Goal: Task Accomplishment & Management: Complete application form

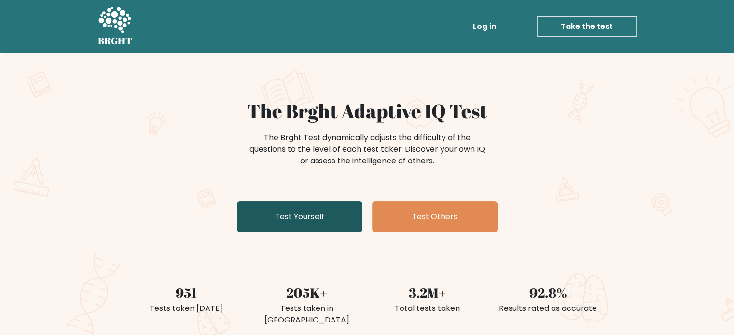
click at [293, 229] on link "Test Yourself" at bounding box center [299, 217] width 125 height 31
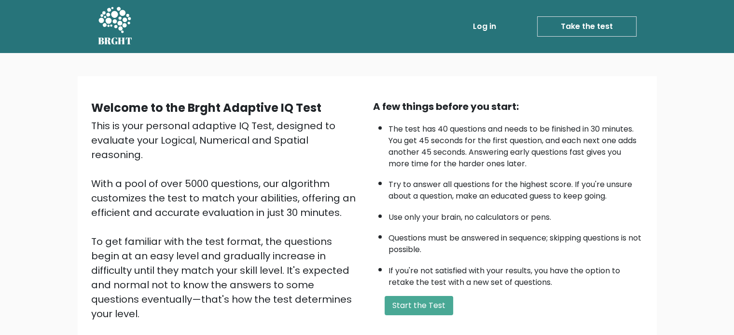
scroll to position [106, 0]
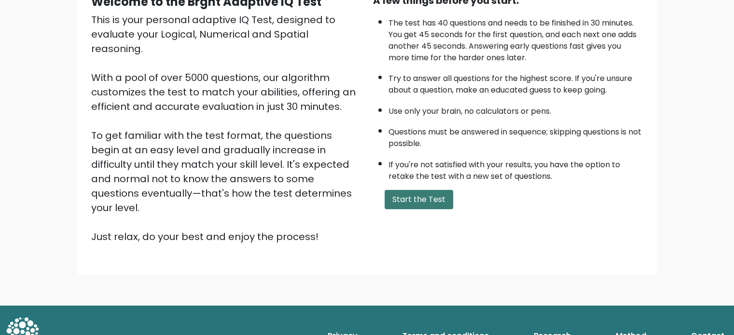
click at [405, 198] on button "Start the Test" at bounding box center [419, 199] width 69 height 19
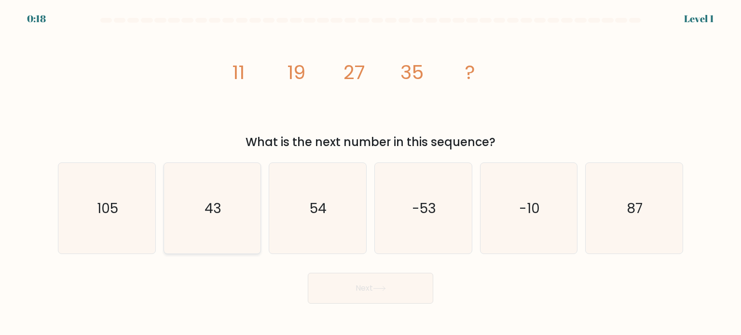
click at [230, 232] on icon "43" at bounding box center [212, 208] width 91 height 91
click at [371, 173] on input "b. 43" at bounding box center [371, 170] width 0 height 5
radio input "true"
click at [355, 301] on button "Next" at bounding box center [370, 288] width 125 height 31
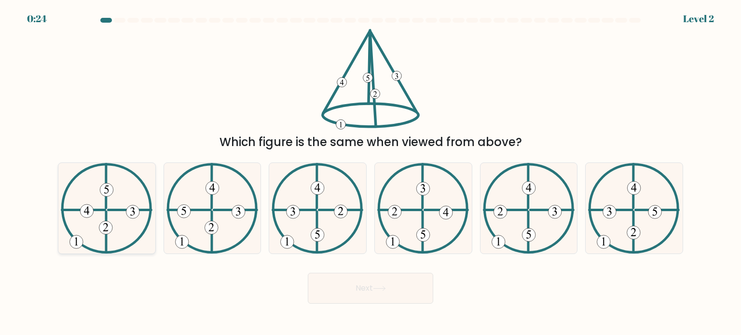
click at [109, 237] on icon at bounding box center [107, 208] width 92 height 91
click at [371, 173] on input "a." at bounding box center [371, 170] width 0 height 5
radio input "true"
click at [324, 290] on button "Next" at bounding box center [370, 288] width 125 height 31
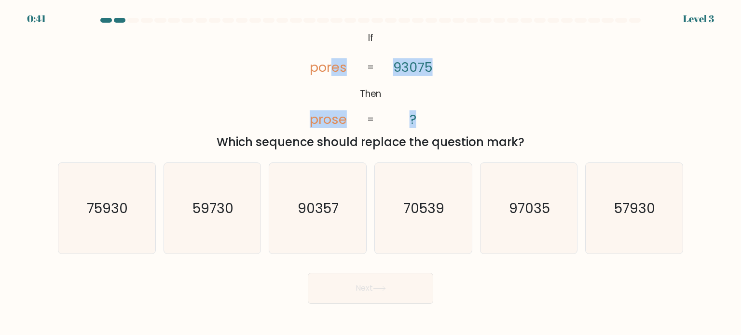
drag, startPoint x: 334, startPoint y: 38, endPoint x: 430, endPoint y: 123, distance: 127.5
click at [430, 123] on icon "@import url('https://fonts.googleapis.com/css?family=Abril+Fatface:400,100,100i…" at bounding box center [370, 79] width 163 height 101
drag, startPoint x: 355, startPoint y: 32, endPoint x: 450, endPoint y: 127, distance: 134.5
click at [450, 127] on icon "@import url('https://fonts.googleapis.com/css?family=Abril+Fatface:400,100,100i…" at bounding box center [370, 79] width 163 height 101
copy icon "If Then pores prose 93075 ?"
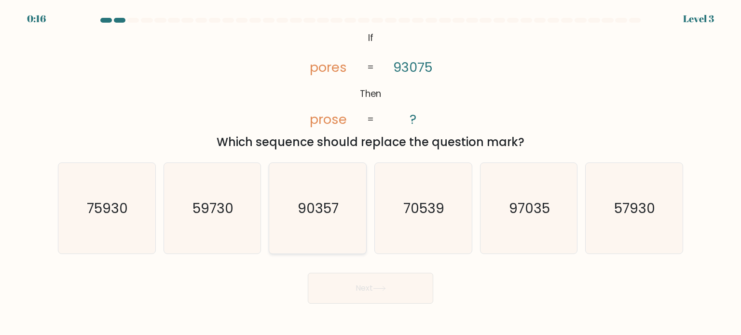
click at [324, 215] on text "90357" at bounding box center [318, 207] width 41 height 19
click at [371, 173] on input "c. 90357" at bounding box center [371, 170] width 0 height 5
radio input "true"
click at [374, 303] on button "Next" at bounding box center [370, 288] width 125 height 31
click at [378, 299] on button "Next" at bounding box center [370, 288] width 125 height 31
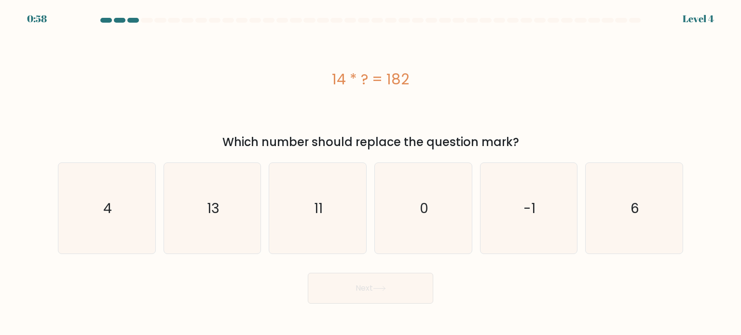
click at [391, 290] on button "Next" at bounding box center [370, 288] width 125 height 31
click at [216, 214] on text "13" at bounding box center [213, 207] width 13 height 19
click at [371, 173] on input "b. 13" at bounding box center [371, 170] width 0 height 5
radio input "true"
click at [361, 283] on button "Next" at bounding box center [370, 288] width 125 height 31
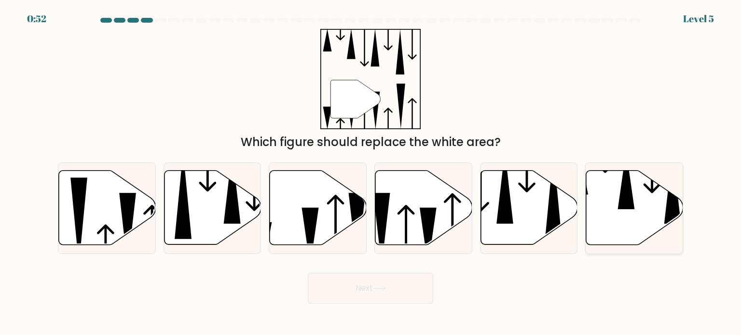
click at [627, 193] on icon at bounding box center [626, 180] width 17 height 58
click at [371, 173] on input "f." at bounding box center [371, 170] width 0 height 5
radio input "true"
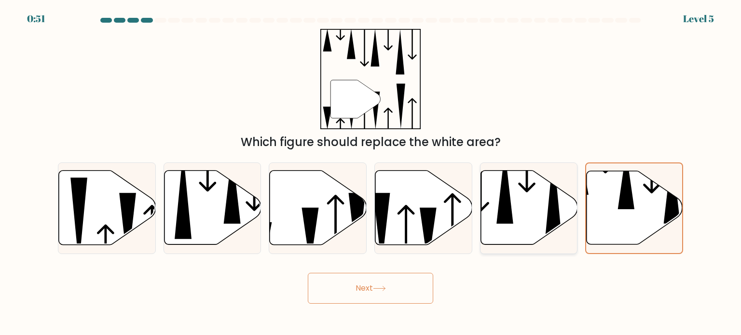
click at [489, 210] on icon at bounding box center [529, 208] width 97 height 74
click at [371, 173] on input "e." at bounding box center [371, 170] width 0 height 5
radio input "true"
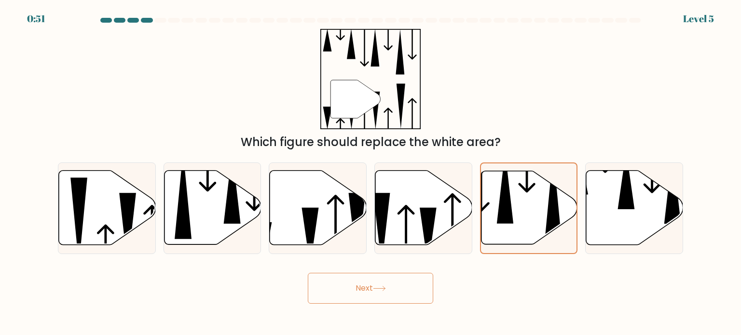
click at [359, 305] on body "0:51 Level 5" at bounding box center [370, 167] width 741 height 335
click at [365, 291] on button "Next" at bounding box center [370, 288] width 125 height 31
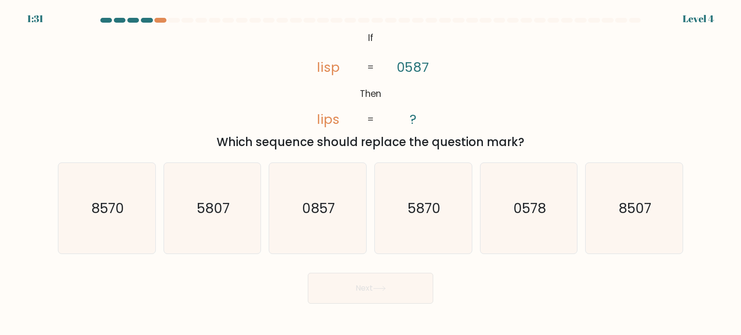
drag, startPoint x: 363, startPoint y: 27, endPoint x: 434, endPoint y: 125, distance: 121.5
click at [434, 125] on form "If ?" at bounding box center [370, 161] width 741 height 286
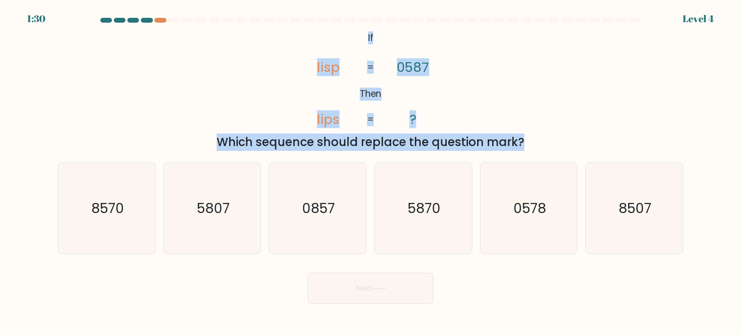
drag, startPoint x: 433, startPoint y: 131, endPoint x: 355, endPoint y: 33, distance: 124.7
click at [355, 33] on div "@import url('https://fonts.googleapis.com/css?family=Abril+Fatface:400,100,100i…" at bounding box center [370, 90] width 637 height 122
drag, startPoint x: 543, startPoint y: 149, endPoint x: 358, endPoint y: 36, distance: 216.6
click at [358, 36] on div "@import url('https://fonts.googleapis.com/css?family=Abril+Fatface:400,100,100i…" at bounding box center [370, 90] width 637 height 122
copy div "If Then lisp lips 0587 ? = = Which sequence should replace the question mark?"
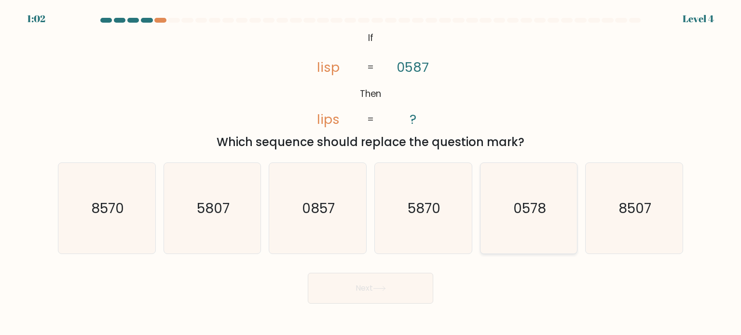
click at [481, 215] on div "0578" at bounding box center [529, 209] width 98 height 92
click at [371, 173] on input "e. 0578" at bounding box center [371, 170] width 0 height 5
radio input "true"
click at [410, 305] on body "1:01 Level 4 If" at bounding box center [370, 167] width 741 height 335
click at [406, 283] on button "Next" at bounding box center [370, 288] width 125 height 31
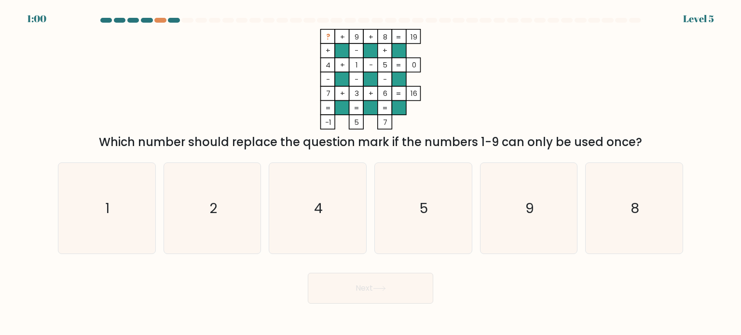
click at [398, 285] on button "Next" at bounding box center [370, 288] width 125 height 31
click at [232, 205] on icon "2" at bounding box center [212, 208] width 91 height 91
click at [371, 173] on input "b. 2" at bounding box center [371, 170] width 0 height 5
radio input "true"
click at [377, 289] on icon at bounding box center [379, 288] width 13 height 5
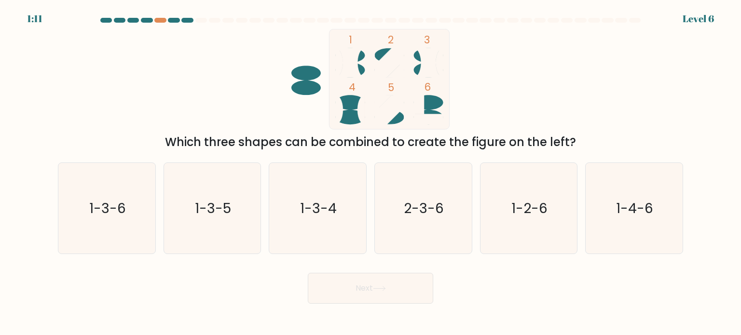
click at [353, 119] on icon at bounding box center [349, 109] width 29 height 29
click at [345, 205] on icon "1-3-4" at bounding box center [317, 208] width 91 height 91
click at [371, 173] on input "c. 1-3-4" at bounding box center [371, 170] width 0 height 5
radio input "true"
click at [369, 284] on button "Next" at bounding box center [370, 288] width 125 height 31
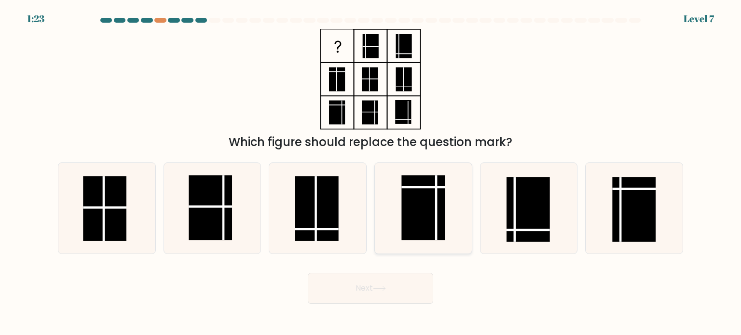
click at [417, 208] on rect at bounding box center [423, 207] width 43 height 65
click at [371, 173] on input "d." at bounding box center [371, 170] width 0 height 5
radio input "true"
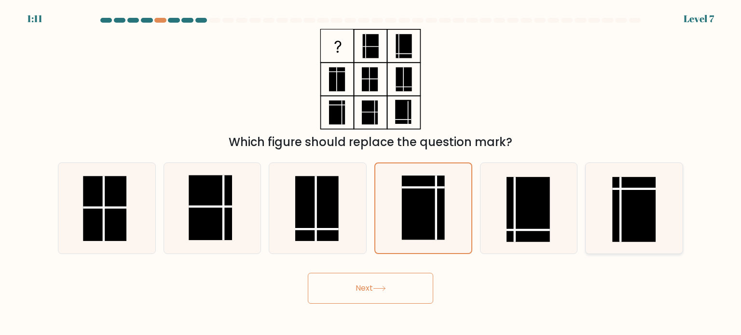
click at [628, 192] on rect at bounding box center [634, 209] width 43 height 65
click at [371, 173] on input "f." at bounding box center [371, 170] width 0 height 5
radio input "true"
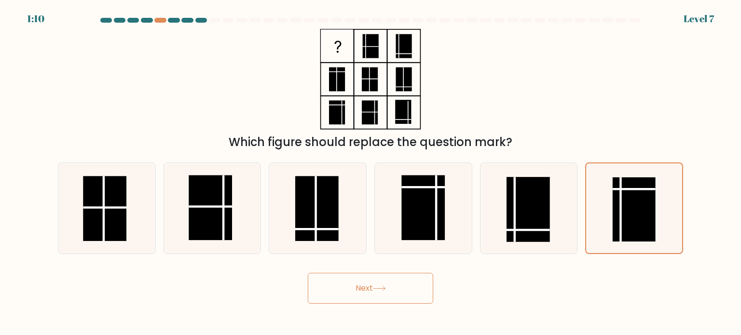
click at [369, 286] on button "Next" at bounding box center [370, 288] width 125 height 31
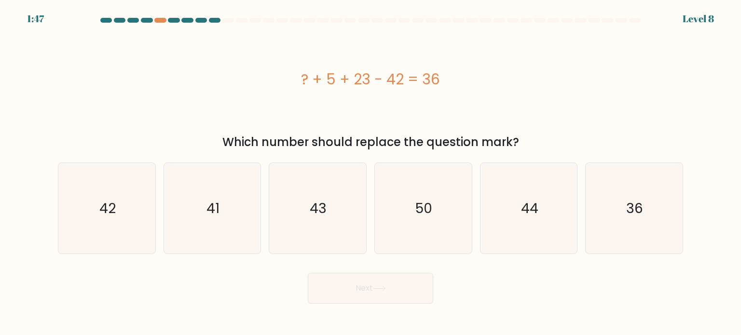
drag, startPoint x: 483, startPoint y: 61, endPoint x: 282, endPoint y: 107, distance: 205.6
click at [282, 107] on div "? + 5 + 23 - 42 = 36" at bounding box center [371, 79] width 626 height 101
copy div "? + 5 + 23 - 42 = 36"
click at [448, 209] on icon "50" at bounding box center [423, 208] width 91 height 91
click at [371, 173] on input "d. 50" at bounding box center [371, 170] width 0 height 5
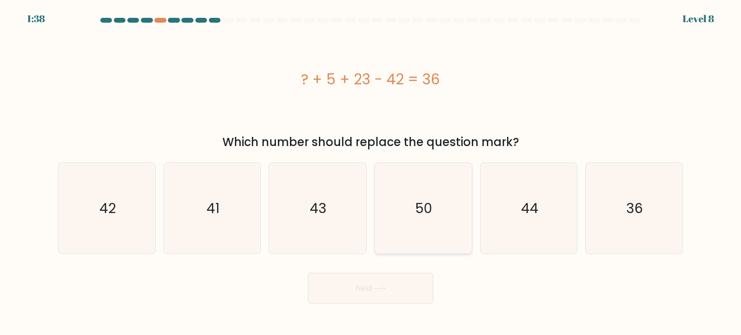
radio input "true"
click at [403, 281] on button "Next" at bounding box center [370, 288] width 125 height 31
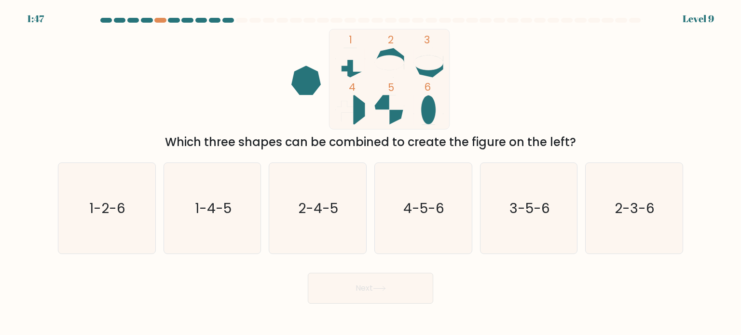
click at [433, 120] on icon at bounding box center [428, 109] width 29 height 29
click at [361, 116] on icon at bounding box center [349, 109] width 29 height 29
click at [390, 53] on icon at bounding box center [389, 62] width 29 height 29
click at [640, 220] on icon "2-3-6" at bounding box center [634, 208] width 91 height 91
click at [371, 173] on input "f. 2-3-6" at bounding box center [371, 170] width 0 height 5
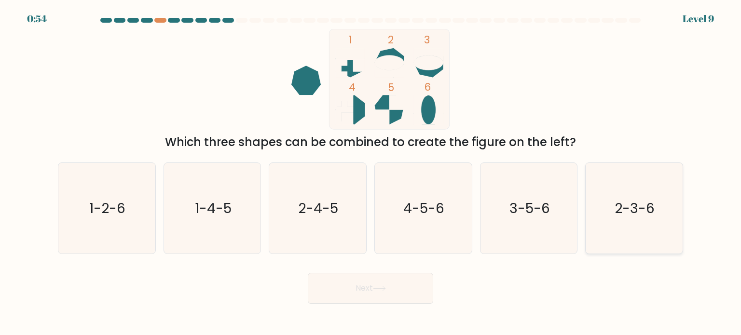
radio input "true"
click at [412, 294] on button "Next" at bounding box center [370, 288] width 125 height 31
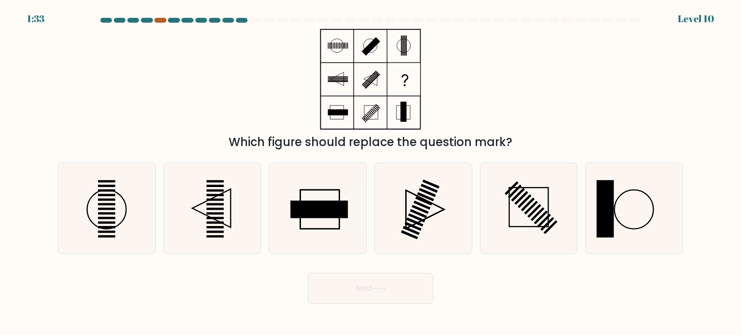
click at [158, 19] on div at bounding box center [160, 20] width 12 height 5
click at [160, 20] on div at bounding box center [160, 20] width 12 height 5
click at [458, 197] on icon at bounding box center [423, 208] width 91 height 91
click at [371, 173] on input "d." at bounding box center [371, 170] width 0 height 5
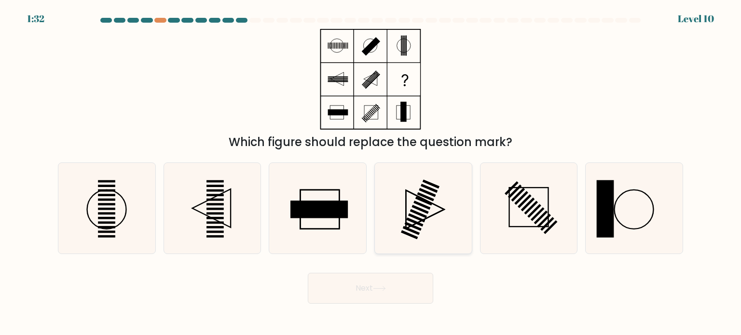
radio input "true"
click at [452, 139] on div "Which figure should replace the question mark?" at bounding box center [371, 142] width 614 height 17
click at [409, 75] on rect at bounding box center [404, 79] width 32 height 32
click at [190, 219] on icon at bounding box center [212, 208] width 91 height 91
click at [371, 173] on input "b." at bounding box center [371, 170] width 0 height 5
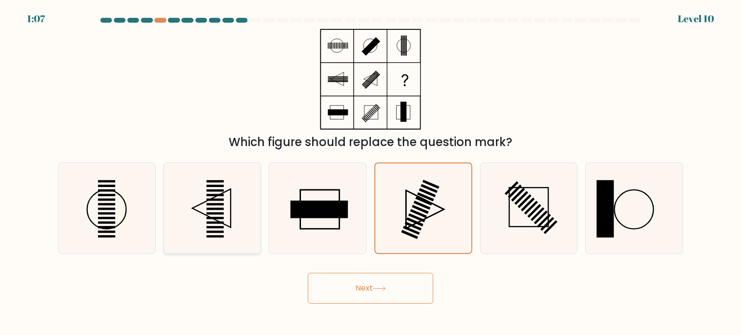
radio input "true"
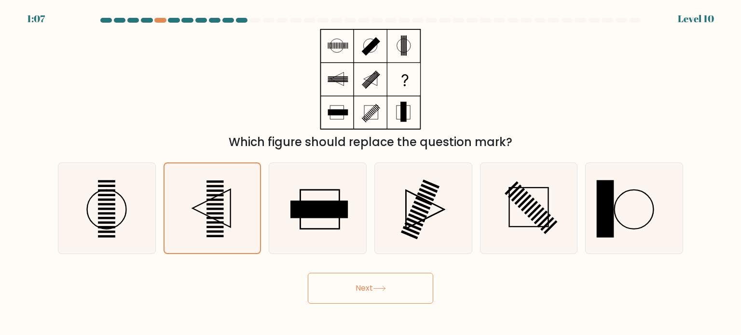
click at [393, 308] on body "1:07 Level 10" at bounding box center [370, 167] width 741 height 335
click at [391, 298] on button "Next" at bounding box center [370, 288] width 125 height 31
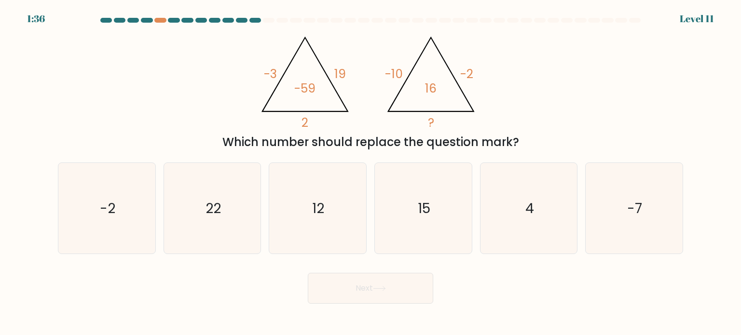
drag, startPoint x: 320, startPoint y: 58, endPoint x: 537, endPoint y: 140, distance: 231.4
click at [537, 140] on div "@import url('https://fonts.googleapis.com/css?family=Abril+Fatface:400,100,100i…" at bounding box center [370, 90] width 637 height 122
copy div "-3 19 2 -59 @import url('https://fonts.googleapis.com/css?family=Abril+Fatface:…"
click at [256, 210] on icon "22" at bounding box center [212, 208] width 91 height 91
click at [371, 173] on input "b. 22" at bounding box center [371, 170] width 0 height 5
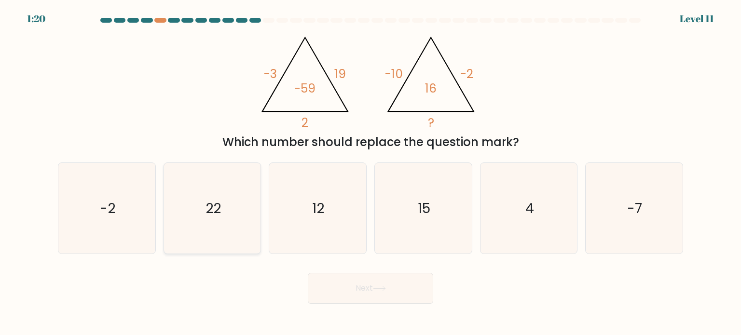
radio input "true"
click at [341, 284] on button "Next" at bounding box center [370, 288] width 125 height 31
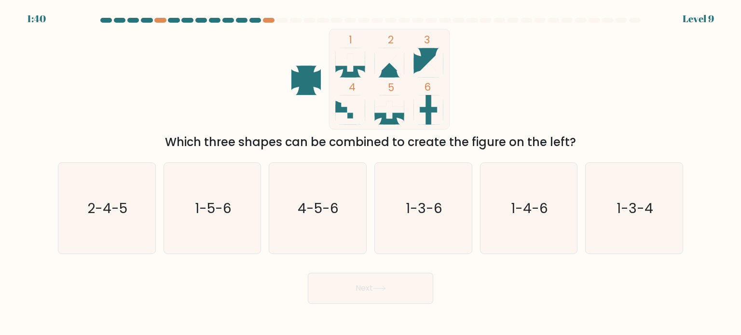
click at [428, 117] on icon at bounding box center [431, 109] width 17 height 29
click at [220, 216] on text "1-5-6" at bounding box center [213, 207] width 37 height 19
click at [371, 173] on input "b. 1-5-6" at bounding box center [371, 170] width 0 height 5
radio input "true"
click at [327, 276] on button "Next" at bounding box center [370, 288] width 125 height 31
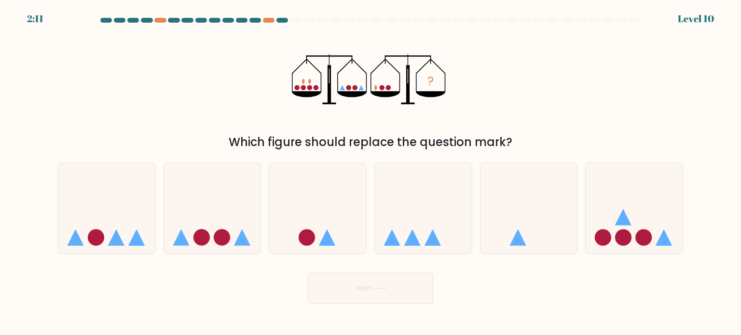
click at [281, 139] on div "Which figure should replace the question mark?" at bounding box center [371, 142] width 614 height 17
click at [319, 139] on div "Which figure should replace the question mark?" at bounding box center [371, 142] width 614 height 17
click at [384, 138] on div "Which figure should replace the question mark?" at bounding box center [371, 142] width 614 height 17
click at [325, 237] on icon at bounding box center [327, 237] width 16 height 16
click at [371, 173] on input "c." at bounding box center [371, 170] width 0 height 5
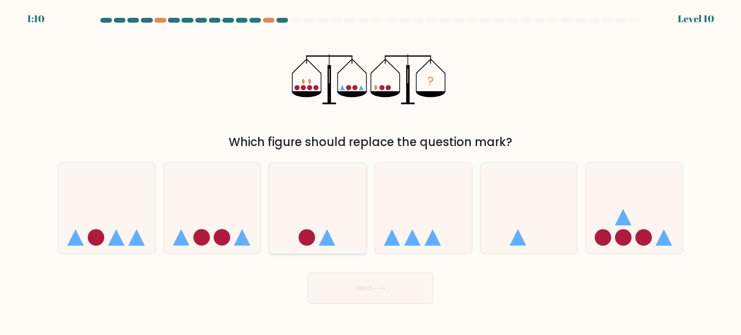
radio input "true"
click at [392, 298] on button "Next" at bounding box center [370, 288] width 125 height 31
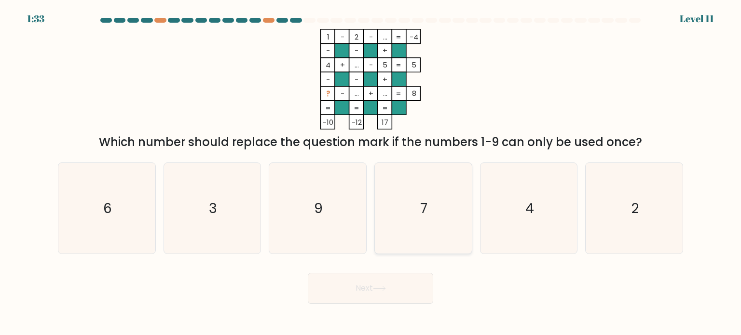
click at [435, 189] on icon "7" at bounding box center [423, 208] width 91 height 91
click at [371, 173] on input "d. 7" at bounding box center [371, 170] width 0 height 5
radio input "true"
click at [389, 272] on div "Next" at bounding box center [370, 285] width 637 height 38
click at [394, 281] on button "Next" at bounding box center [370, 288] width 125 height 31
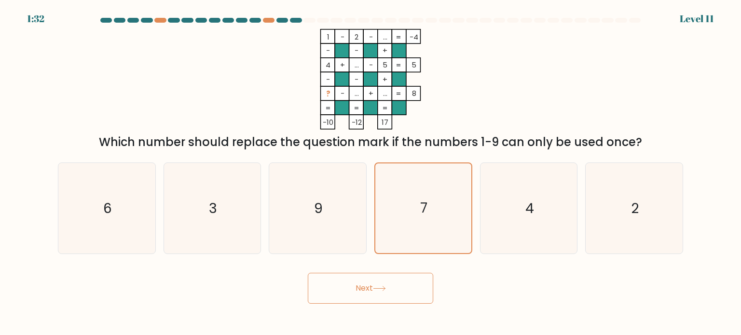
click at [402, 292] on button "Next" at bounding box center [370, 288] width 125 height 31
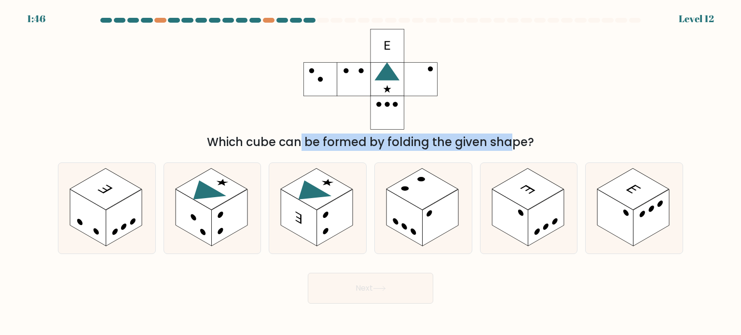
drag, startPoint x: 429, startPoint y: 137, endPoint x: 257, endPoint y: 40, distance: 197.3
click at [257, 40] on div "Which cube can be formed by folding the given shape?" at bounding box center [370, 90] width 637 height 122
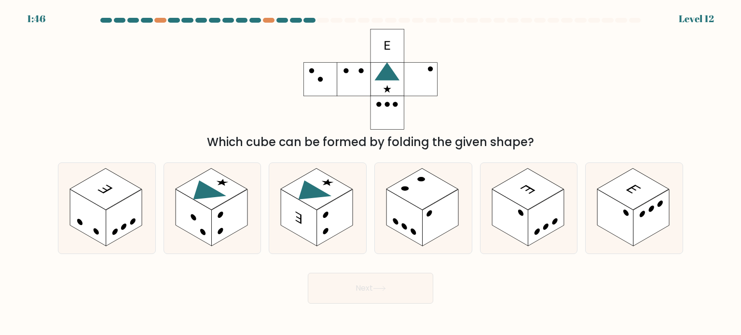
click at [518, 111] on div "Which cube can be formed by folding the given shape?" at bounding box center [370, 90] width 637 height 122
click at [337, 210] on rect at bounding box center [335, 218] width 36 height 57
click at [371, 173] on input "c." at bounding box center [371, 170] width 0 height 5
radio input "true"
click at [361, 292] on button "Next" at bounding box center [370, 288] width 125 height 31
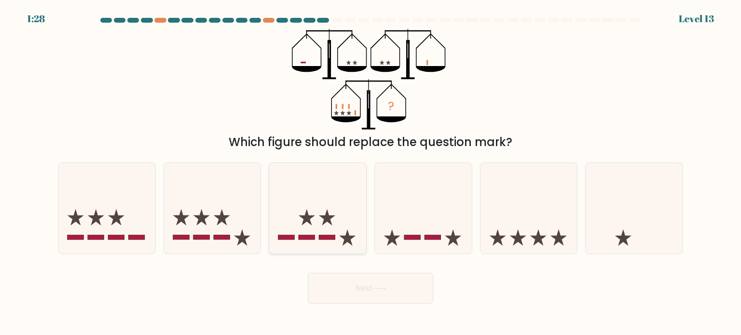
click at [284, 237] on rect at bounding box center [286, 237] width 16 height 5
click at [371, 173] on input "c." at bounding box center [371, 170] width 0 height 5
radio input "true"
click at [398, 291] on button "Next" at bounding box center [370, 288] width 125 height 31
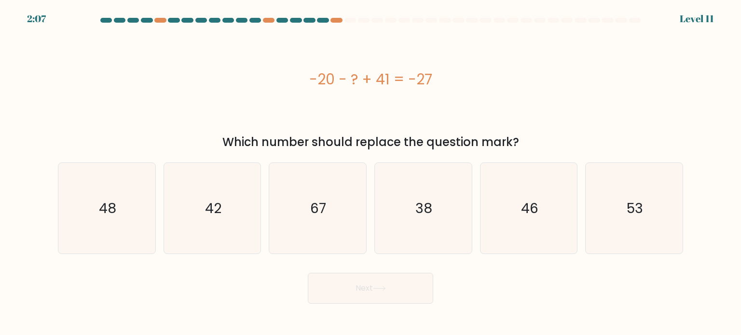
drag, startPoint x: 468, startPoint y: 61, endPoint x: 195, endPoint y: 77, distance: 272.6
click at [198, 79] on div "-20 - ? + 41 = -27" at bounding box center [371, 79] width 626 height 101
copy div "-20 - ? + 41 = -27"
click at [467, 217] on icon "38" at bounding box center [423, 208] width 91 height 91
click at [371, 173] on input "d. 38" at bounding box center [371, 170] width 0 height 5
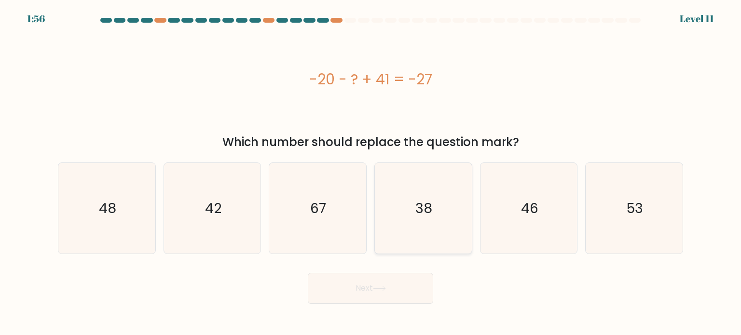
radio input "true"
click at [133, 207] on icon "48" at bounding box center [106, 208] width 91 height 91
click at [371, 173] on input "a. 48" at bounding box center [371, 170] width 0 height 5
radio input "true"
drag, startPoint x: 329, startPoint y: 270, endPoint x: 346, endPoint y: 279, distance: 19.2
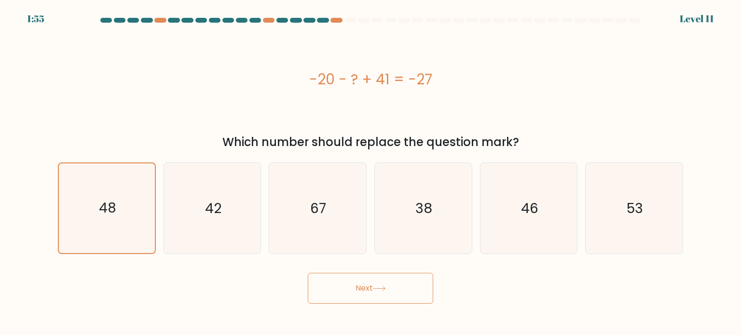
click at [330, 270] on div "Next" at bounding box center [370, 285] width 637 height 38
click at [347, 279] on button "Next" at bounding box center [370, 288] width 125 height 31
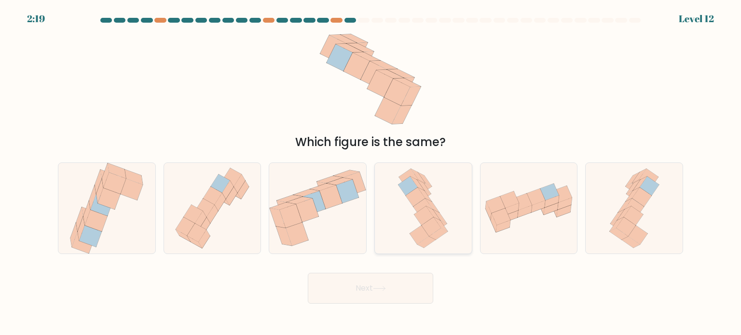
click at [428, 216] on icon at bounding box center [424, 216] width 19 height 19
click at [371, 173] on input "d." at bounding box center [371, 170] width 0 height 5
radio input "true"
click at [387, 312] on body "2:19 Level 12" at bounding box center [370, 167] width 741 height 335
click at [399, 290] on button "Next" at bounding box center [370, 288] width 125 height 31
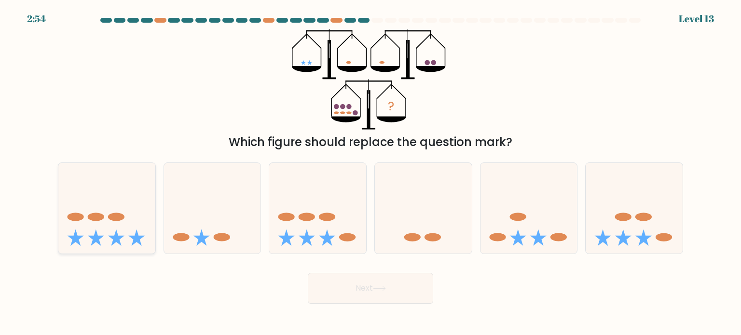
click at [126, 219] on icon at bounding box center [106, 208] width 97 height 80
click at [371, 173] on input "a." at bounding box center [371, 170] width 0 height 5
radio input "true"
click at [415, 292] on button "Next" at bounding box center [370, 288] width 125 height 31
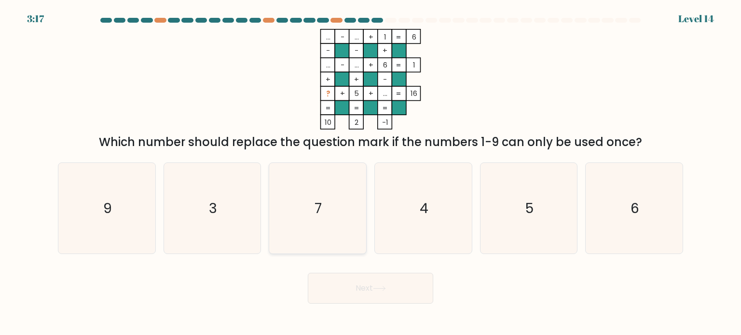
click at [357, 214] on icon "7" at bounding box center [317, 208] width 91 height 91
click at [371, 173] on input "c. 7" at bounding box center [371, 170] width 0 height 5
radio input "true"
click at [386, 291] on icon at bounding box center [379, 288] width 13 height 5
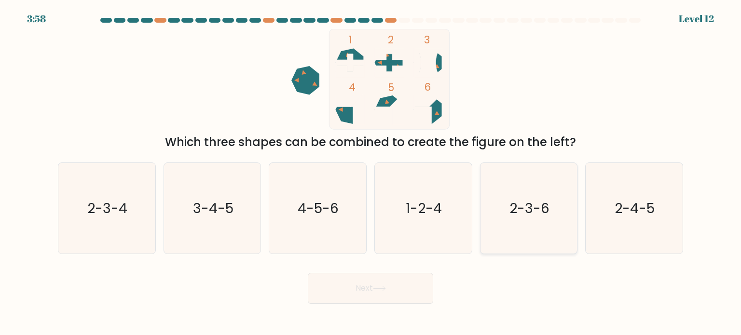
drag, startPoint x: 582, startPoint y: 218, endPoint x: 551, endPoint y: 224, distance: 31.9
click at [583, 218] on div "f. 2-4-5" at bounding box center [635, 209] width 106 height 92
click at [525, 224] on icon "2-3-6" at bounding box center [529, 208] width 91 height 91
click at [371, 173] on input "e. 2-3-6" at bounding box center [371, 170] width 0 height 5
radio input "true"
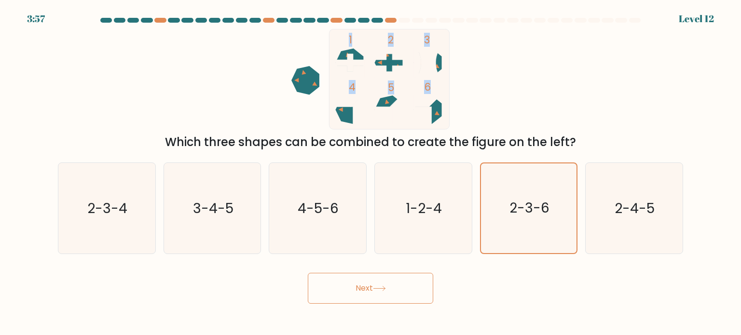
drag, startPoint x: 486, startPoint y: 115, endPoint x: 266, endPoint y: 34, distance: 234.5
click at [266, 34] on icon "1 2 3 4 5 6" at bounding box center [371, 79] width 260 height 101
click at [396, 299] on button "Next" at bounding box center [370, 288] width 125 height 31
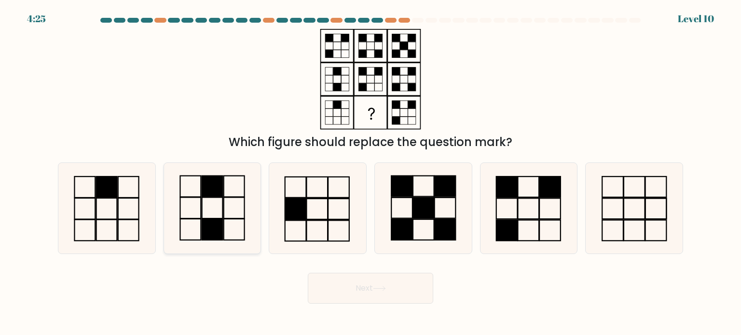
click at [212, 236] on rect at bounding box center [212, 229] width 21 height 21
click at [371, 173] on input "b." at bounding box center [371, 170] width 0 height 5
radio input "true"
click at [340, 46] on icon at bounding box center [370, 79] width 121 height 101
click at [201, 221] on rect at bounding box center [191, 229] width 21 height 21
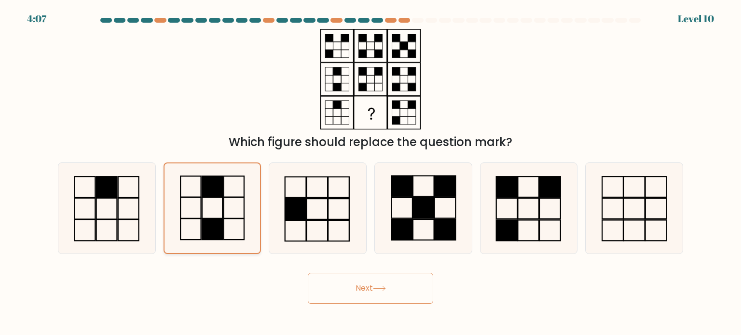
click at [371, 173] on input "b." at bounding box center [371, 170] width 0 height 5
click at [388, 293] on button "Next" at bounding box center [370, 288] width 125 height 31
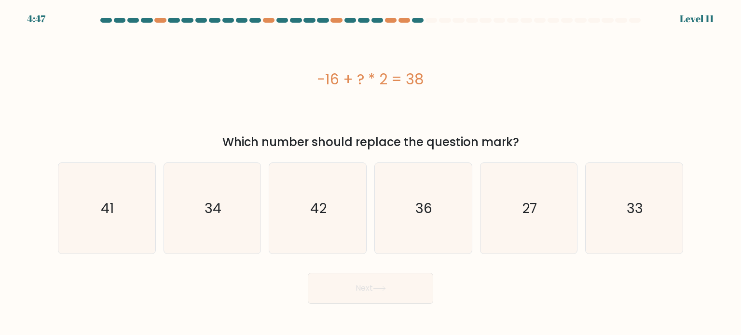
drag, startPoint x: 455, startPoint y: 69, endPoint x: 247, endPoint y: 66, distance: 207.6
click at [247, 66] on div "-16 + ? * 2 = 38" at bounding box center [371, 79] width 626 height 101
copy div "-16 + ? * 2 = 38"
click at [542, 210] on icon "27" at bounding box center [529, 208] width 91 height 91
click at [371, 173] on input "e. 27" at bounding box center [371, 170] width 0 height 5
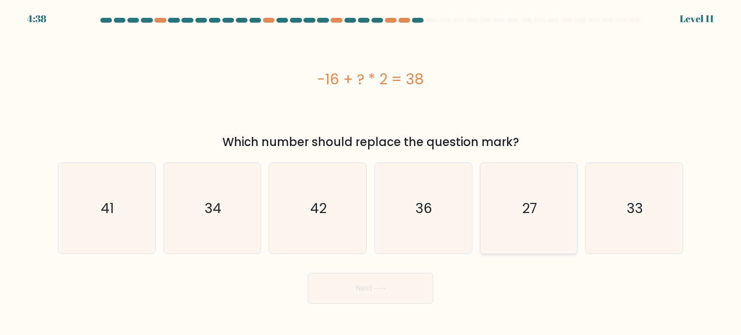
radio input "true"
click at [419, 278] on button "Next" at bounding box center [370, 288] width 125 height 31
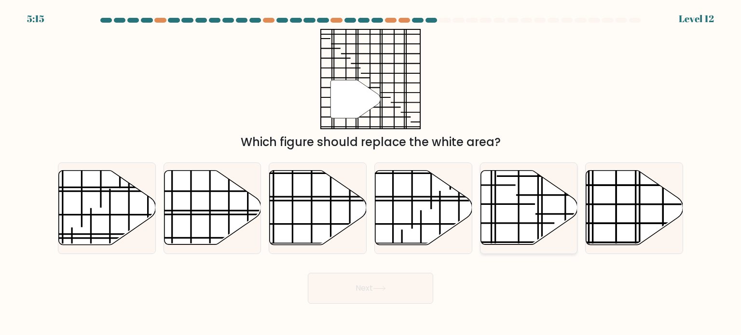
click at [547, 200] on icon at bounding box center [529, 208] width 97 height 74
click at [371, 173] on input "e." at bounding box center [371, 170] width 0 height 5
radio input "true"
click at [576, 184] on icon at bounding box center [529, 208] width 96 height 75
click at [371, 173] on input "e." at bounding box center [371, 170] width 0 height 5
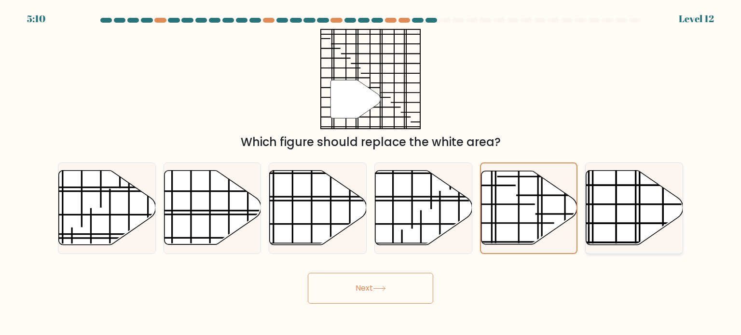
drag, startPoint x: 626, startPoint y: 212, endPoint x: 548, endPoint y: 256, distance: 89.1
click at [626, 212] on icon at bounding box center [634, 208] width 97 height 74
click at [371, 173] on input "f." at bounding box center [371, 170] width 0 height 5
radio input "true"
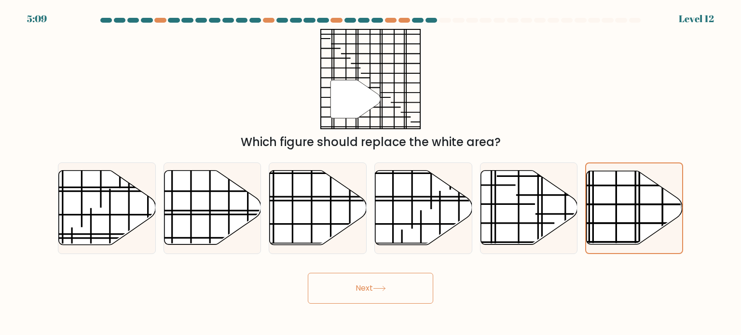
click at [405, 293] on button "Next" at bounding box center [370, 288] width 125 height 31
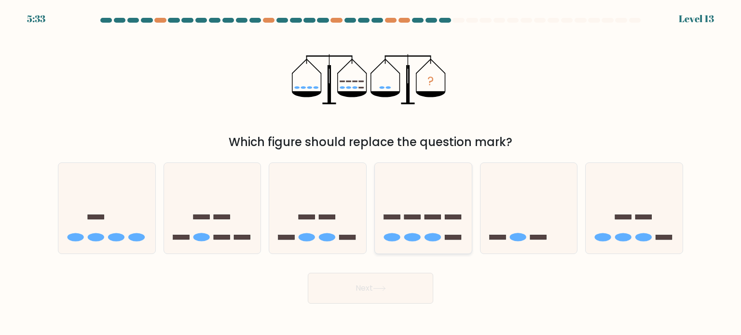
click at [432, 237] on ellipse at bounding box center [433, 237] width 16 height 8
click at [371, 173] on input "d." at bounding box center [371, 170] width 0 height 5
radio input "true"
click at [393, 276] on button "Next" at bounding box center [370, 288] width 125 height 31
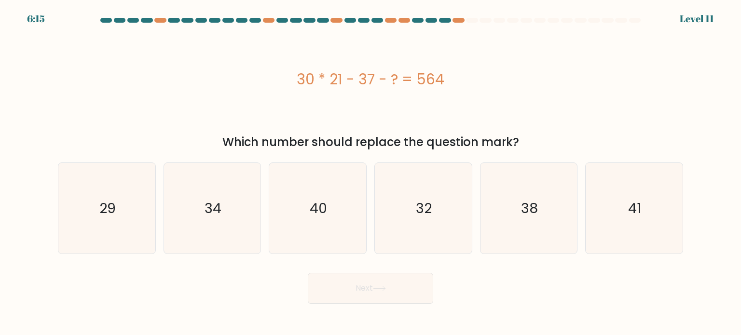
drag, startPoint x: 484, startPoint y: 84, endPoint x: 286, endPoint y: 83, distance: 197.9
click at [286, 83] on div "30 * 21 - 37 - ? = 564" at bounding box center [371, 80] width 626 height 22
copy div "30 * 21 - 37 - ? = 564"
click at [102, 215] on text "29" at bounding box center [107, 207] width 16 height 19
click at [371, 173] on input "a. 29" at bounding box center [371, 170] width 0 height 5
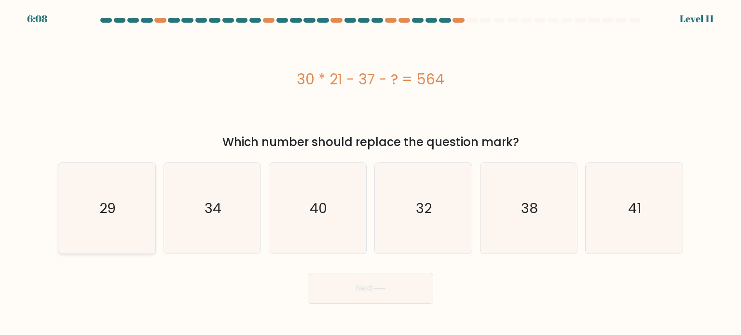
radio input "true"
click at [391, 282] on button "Next" at bounding box center [370, 288] width 125 height 31
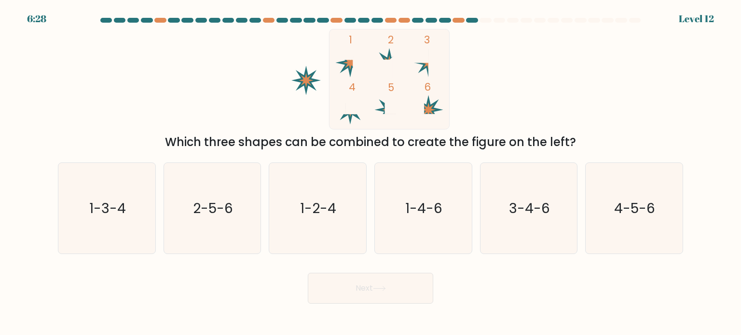
click at [425, 73] on rect at bounding box center [389, 79] width 120 height 100
click at [436, 111] on rect at bounding box center [389, 79] width 120 height 100
click at [598, 219] on icon "4-5-6" at bounding box center [634, 208] width 91 height 91
click at [371, 173] on input "f. 4-5-6" at bounding box center [371, 170] width 0 height 5
radio input "true"
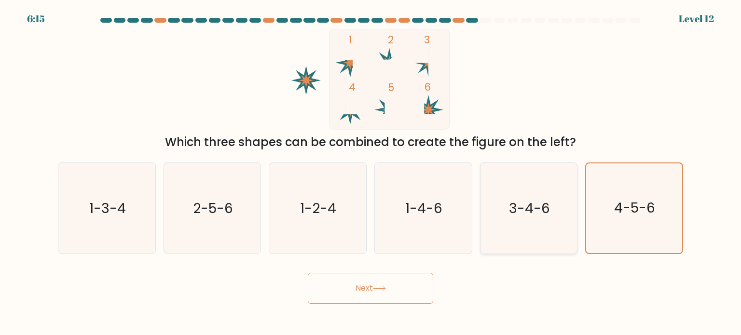
click at [545, 217] on text "3-4-6" at bounding box center [529, 207] width 41 height 19
click at [371, 173] on input "e. 3-4-6" at bounding box center [371, 170] width 0 height 5
radio input "true"
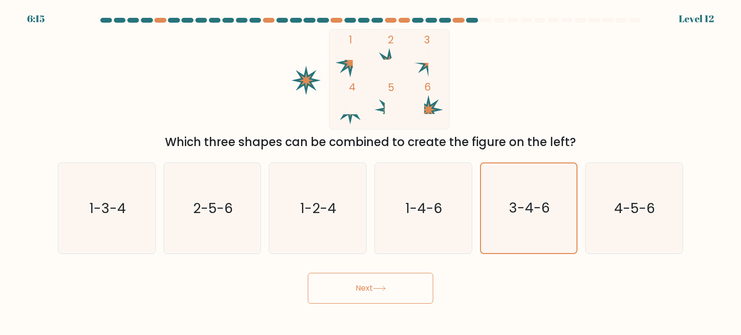
click at [414, 285] on button "Next" at bounding box center [370, 288] width 125 height 31
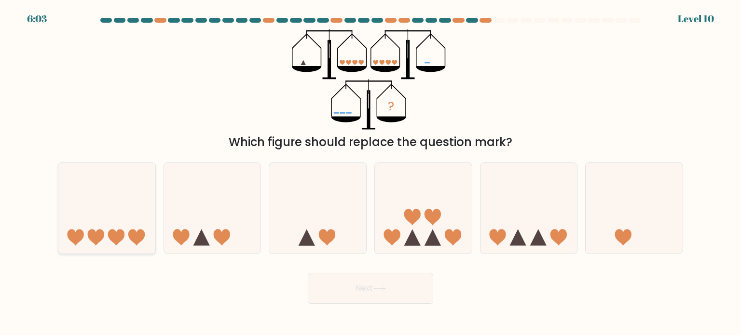
click at [112, 222] on icon at bounding box center [106, 208] width 97 height 80
click at [371, 173] on input "a." at bounding box center [371, 170] width 0 height 5
radio input "true"
click at [391, 300] on button "Next" at bounding box center [370, 288] width 125 height 31
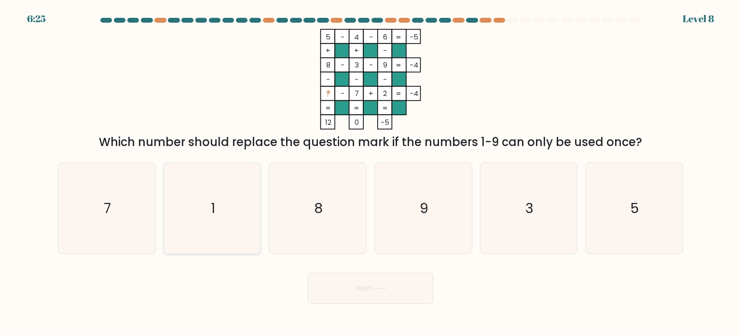
click at [247, 195] on icon "1" at bounding box center [212, 208] width 91 height 91
click at [371, 173] on input "b. 1" at bounding box center [371, 170] width 0 height 5
radio input "true"
click at [419, 291] on button "Next" at bounding box center [370, 288] width 125 height 31
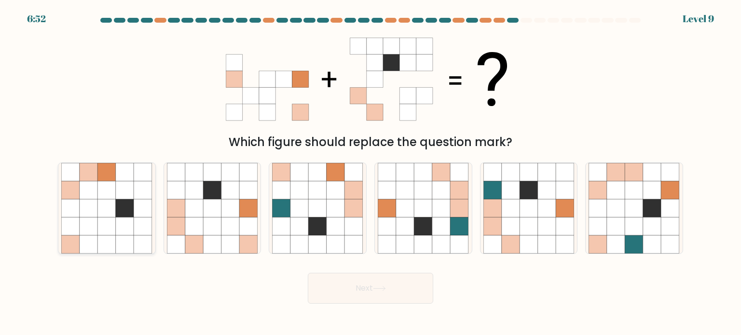
click at [155, 198] on div at bounding box center [107, 209] width 98 height 92
click at [371, 173] on input "a." at bounding box center [371, 170] width 0 height 5
radio input "true"
click at [208, 223] on icon at bounding box center [212, 226] width 18 height 18
click at [371, 173] on input "b." at bounding box center [371, 170] width 0 height 5
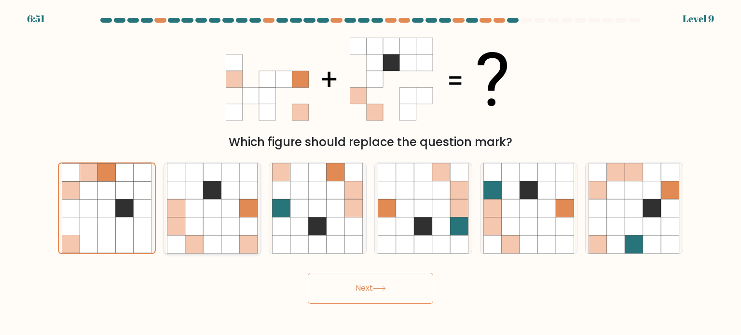
radio input "true"
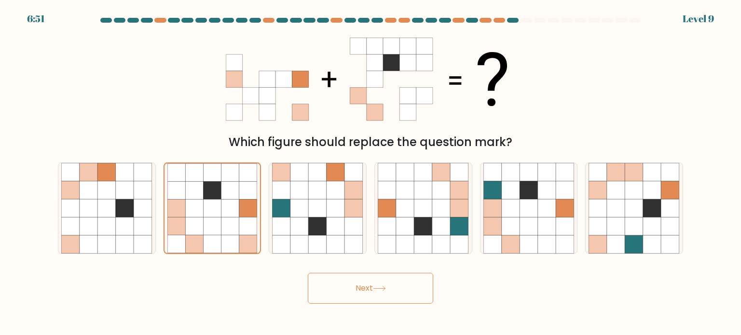
click at [393, 302] on button "Next" at bounding box center [370, 288] width 125 height 31
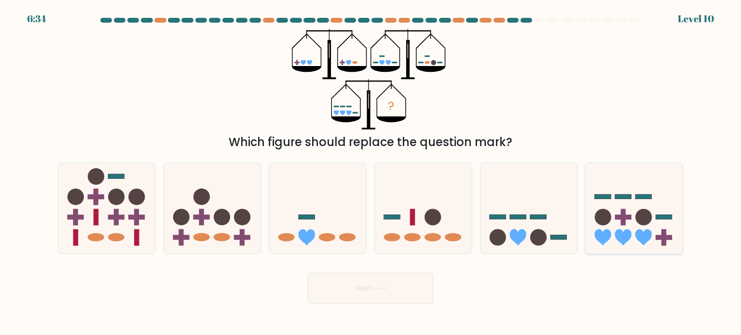
click at [646, 225] on circle at bounding box center [644, 217] width 16 height 16
click at [371, 173] on input "f." at bounding box center [371, 170] width 0 height 5
radio input "true"
click at [405, 292] on button "Next" at bounding box center [370, 288] width 125 height 31
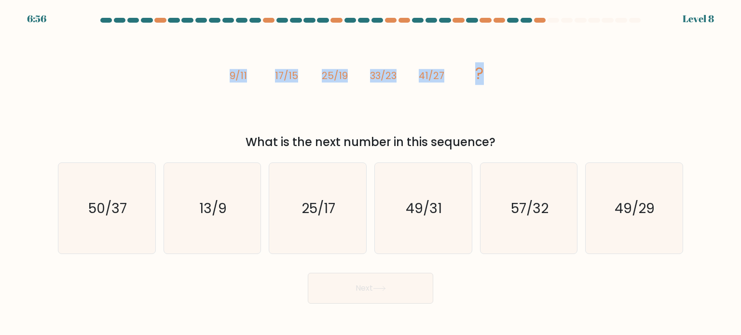
drag, startPoint x: 212, startPoint y: 81, endPoint x: 585, endPoint y: 88, distance: 372.7
click at [585, 88] on div "image/svg+xml 9/11 17/15 25/19 33/23 41/27 ? What is the next number in this se…" at bounding box center [370, 90] width 637 height 122
drag, startPoint x: 522, startPoint y: 149, endPoint x: 225, endPoint y: 68, distance: 307.4
click at [225, 68] on div "image/svg+xml 9/11 17/15 25/19 33/23 41/27 ? What is the next number in this se…" at bounding box center [370, 90] width 637 height 122
copy div "9/11 17/15 25/19 33/23 41/27 ? What is the next number in this sequence?"
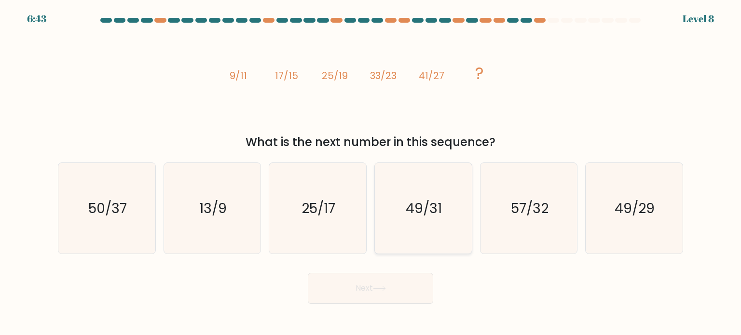
click at [412, 227] on icon "49/31" at bounding box center [423, 208] width 91 height 91
click at [371, 173] on input "d. 49/31" at bounding box center [371, 170] width 0 height 5
radio input "true"
click at [386, 279] on button "Next" at bounding box center [370, 288] width 125 height 31
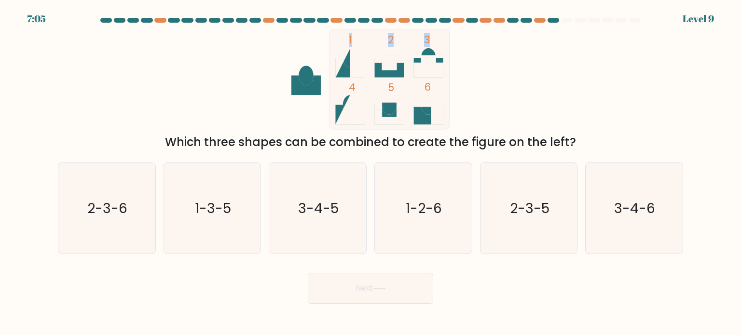
drag, startPoint x: 151, startPoint y: 29, endPoint x: 153, endPoint y: 109, distance: 80.2
click at [153, 109] on div "1 2 3 4 5 6 Which three shapes can be combined to create the figure on the left?" at bounding box center [370, 90] width 637 height 122
drag, startPoint x: 129, startPoint y: 217, endPoint x: 150, endPoint y: 217, distance: 20.3
click at [131, 217] on icon "2-3-6" at bounding box center [106, 208] width 91 height 91
click at [371, 173] on input "a. 2-3-6" at bounding box center [371, 170] width 0 height 5
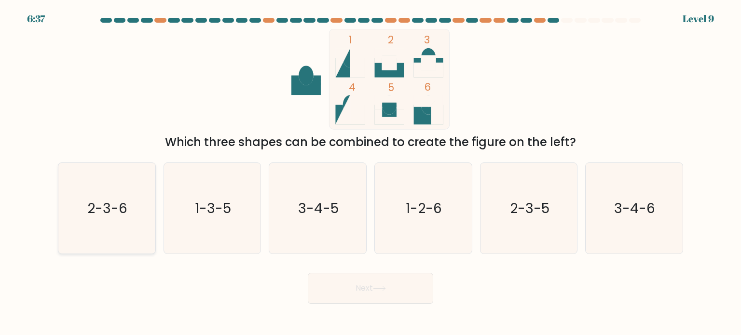
radio input "true"
click at [363, 284] on button "Next" at bounding box center [370, 288] width 125 height 31
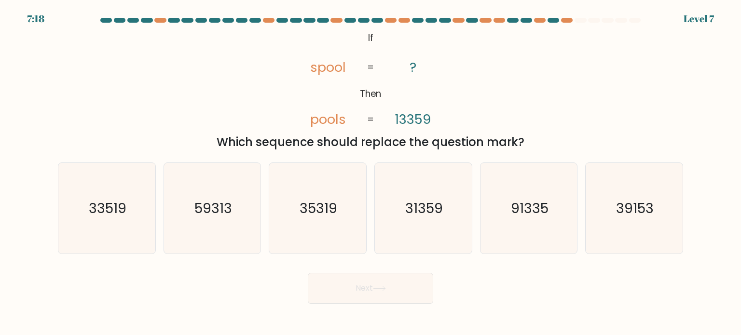
drag, startPoint x: 510, startPoint y: 142, endPoint x: 361, endPoint y: 33, distance: 183.7
click at [361, 33] on div "@import url('https://fonts.googleapis.com/css?family=Abril+Fatface:400,100,100i…" at bounding box center [370, 90] width 637 height 122
copy div "If Then spool pools ? 13359 = = Which sequence should replace the question mark?"
click at [544, 218] on icon "91335" at bounding box center [529, 208] width 91 height 91
click at [371, 173] on input "e. 91335" at bounding box center [371, 170] width 0 height 5
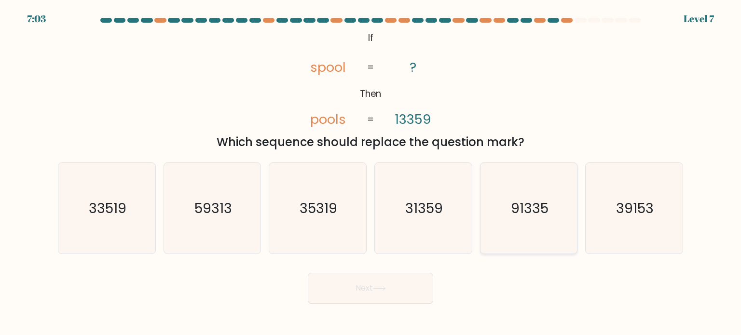
radio input "true"
click at [400, 268] on div "Next" at bounding box center [370, 285] width 637 height 38
click at [397, 282] on button "Next" at bounding box center [370, 288] width 125 height 31
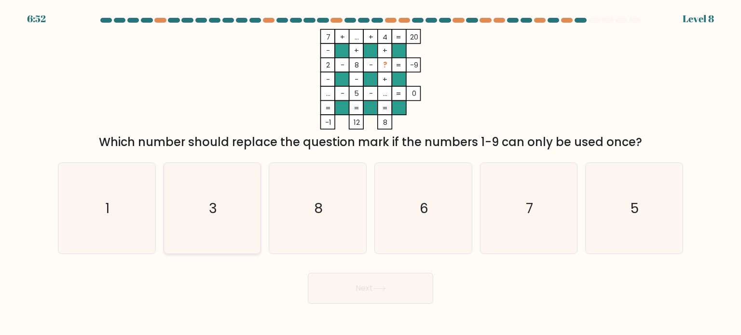
click at [211, 229] on icon "3" at bounding box center [212, 208] width 91 height 91
click at [371, 173] on input "b. 3" at bounding box center [371, 170] width 0 height 5
radio input "true"
click at [386, 273] on div "Next" at bounding box center [370, 285] width 637 height 38
click at [386, 287] on icon at bounding box center [379, 288] width 13 height 5
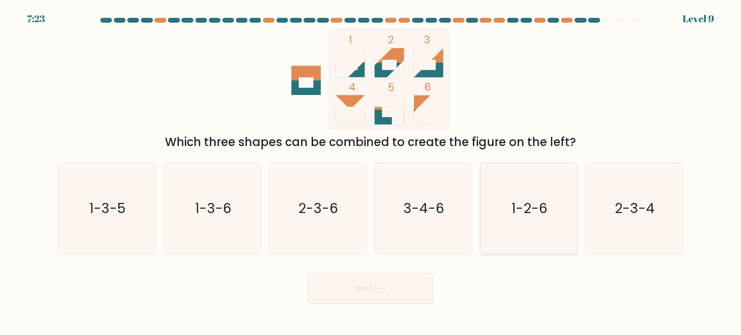
click at [528, 229] on icon "1-2-6" at bounding box center [529, 208] width 91 height 91
click at [371, 173] on input "e. 1-2-6" at bounding box center [371, 170] width 0 height 5
radio input "true"
click at [375, 284] on button "Next" at bounding box center [370, 288] width 125 height 31
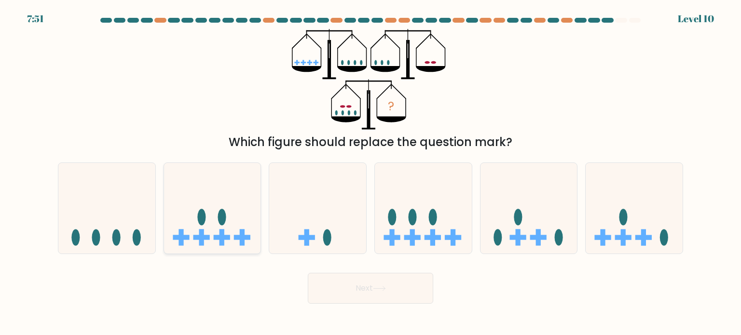
click at [219, 231] on icon at bounding box center [212, 208] width 97 height 80
click at [371, 173] on input "b." at bounding box center [371, 170] width 0 height 5
radio input "true"
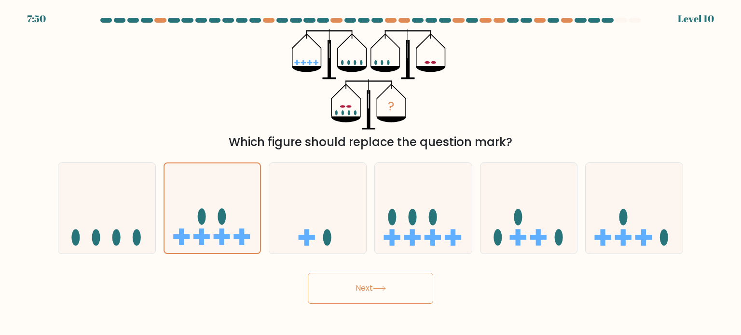
click at [327, 290] on button "Next" at bounding box center [370, 288] width 125 height 31
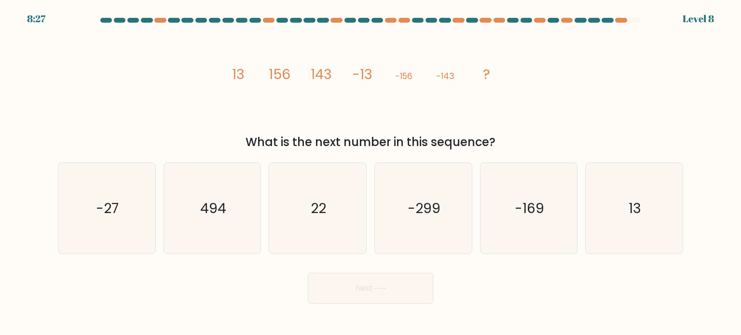
drag, startPoint x: 220, startPoint y: 63, endPoint x: 512, endPoint y: 145, distance: 303.3
click at [512, 145] on div "image/svg+xml 13 156 143 -13 -156 -143 ? What is the next number in this sequen…" at bounding box center [370, 90] width 637 height 122
copy div "13 156 143 -13 -156 -143 ? What is the next number in this sequence?"
click at [647, 226] on icon "13" at bounding box center [634, 208] width 91 height 91
click at [371, 173] on input "f. 13" at bounding box center [371, 170] width 0 height 5
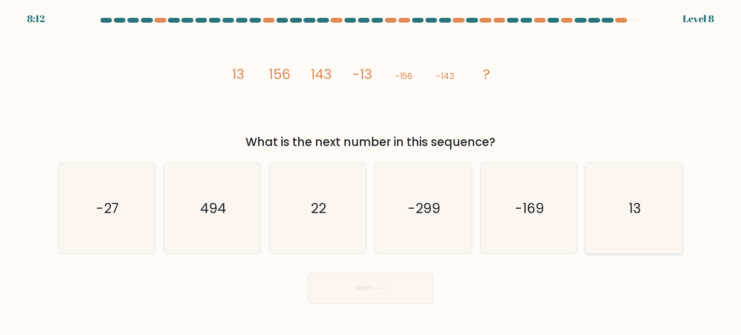
radio input "true"
click at [394, 288] on button "Next" at bounding box center [370, 288] width 125 height 31
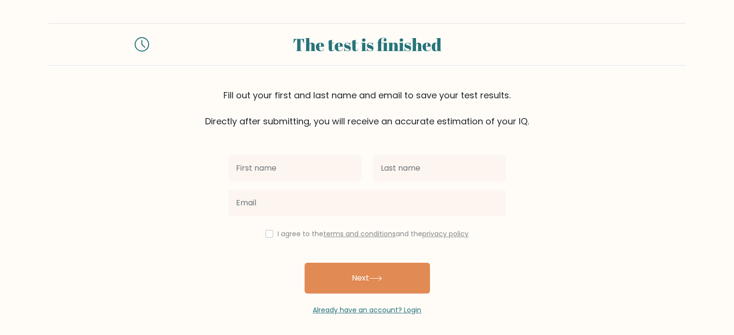
click at [304, 175] on input "text" at bounding box center [294, 168] width 133 height 27
type input "ANCTHOONIY CYANNH ACYNITH"
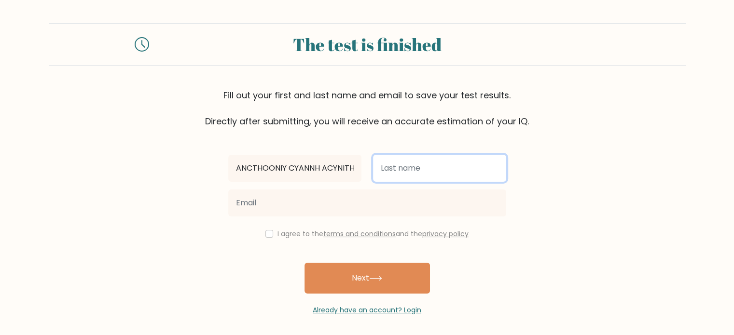
drag, startPoint x: 455, startPoint y: 158, endPoint x: 456, endPoint y: 165, distance: 6.3
click at [455, 158] on input "text" at bounding box center [439, 168] width 133 height 27
type input "[PERSON_NAME]"
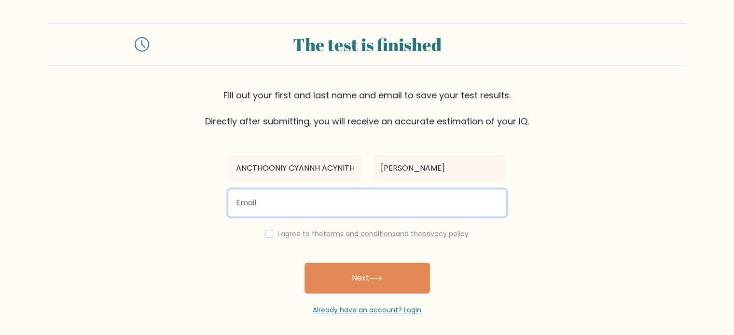
click at [343, 199] on input "email" at bounding box center [367, 203] width 278 height 27
type input "[EMAIL_ADDRESS][DOMAIN_NAME]"
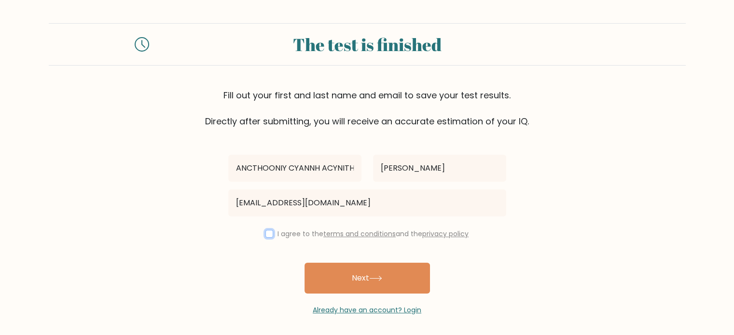
click at [266, 236] on input "checkbox" at bounding box center [269, 234] width 8 height 8
checkbox input "true"
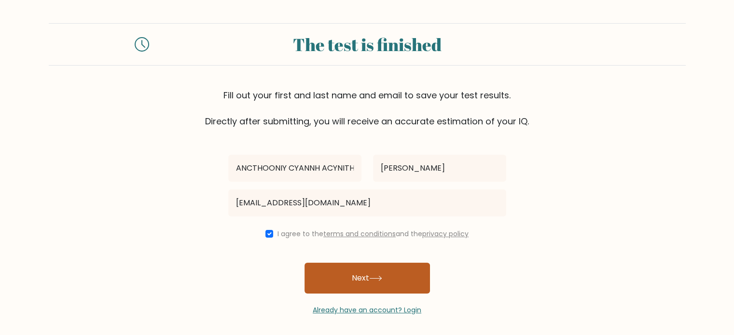
click at [351, 264] on button "Next" at bounding box center [367, 278] width 125 height 31
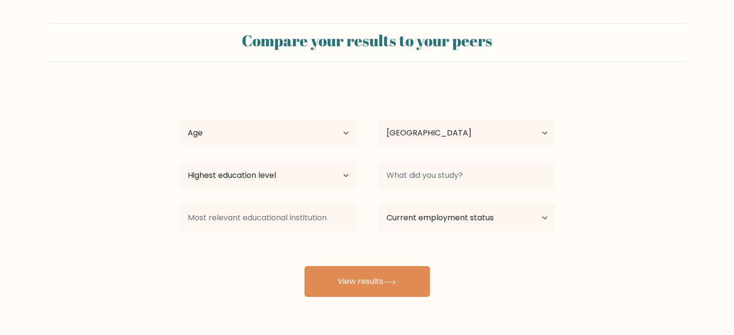
select select "PH"
click at [269, 121] on select "Age Under [DEMOGRAPHIC_DATA] [DEMOGRAPHIC_DATA] [DEMOGRAPHIC_DATA] [DEMOGRAPHIC…" at bounding box center [268, 133] width 176 height 27
select select "25_34"
click at [180, 120] on select "Age Under 18 years old 18-24 years old 25-34 years old 35-44 years old 45-54 ye…" at bounding box center [268, 133] width 176 height 27
click at [251, 181] on select "Highest education level No schooling Primary Lower Secondary Upper Secondary Oc…" at bounding box center [268, 175] width 176 height 27
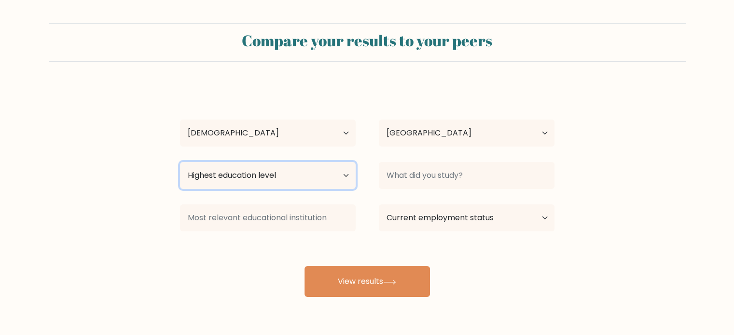
select select "bachelors_degree"
click at [180, 162] on select "Highest education level No schooling Primary Lower Secondary Upper Secondary Oc…" at bounding box center [268, 175] width 176 height 27
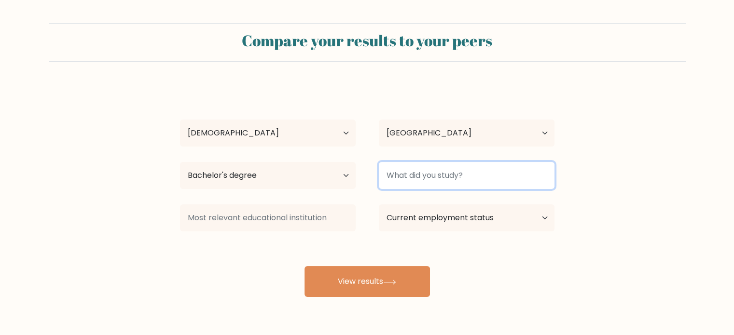
click at [441, 181] on input at bounding box center [467, 175] width 176 height 27
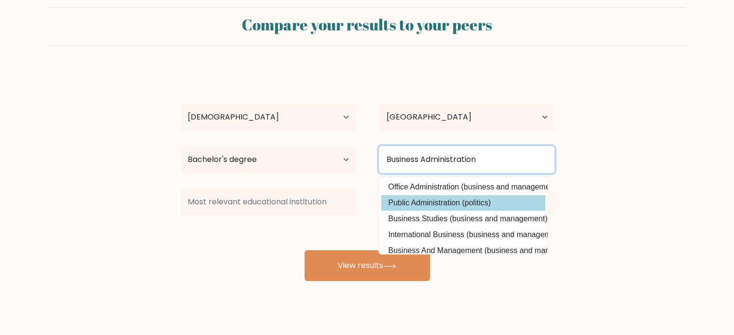
scroll to position [30, 0]
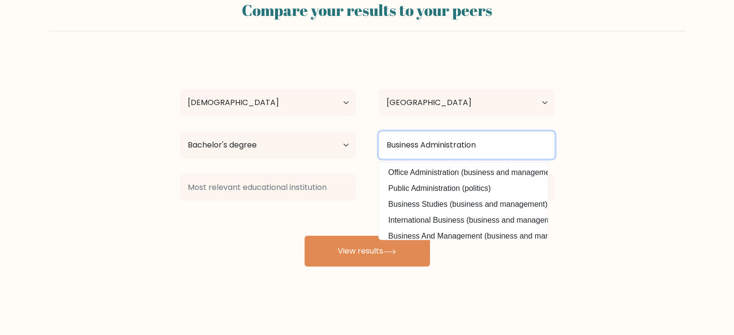
click at [387, 144] on input "Business Administration" at bounding box center [467, 145] width 176 height 27
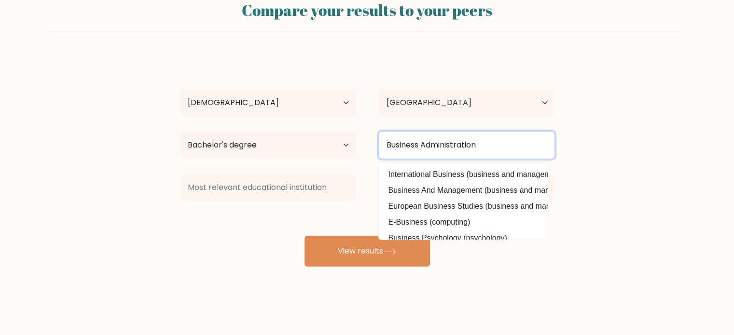
scroll to position [0, 0]
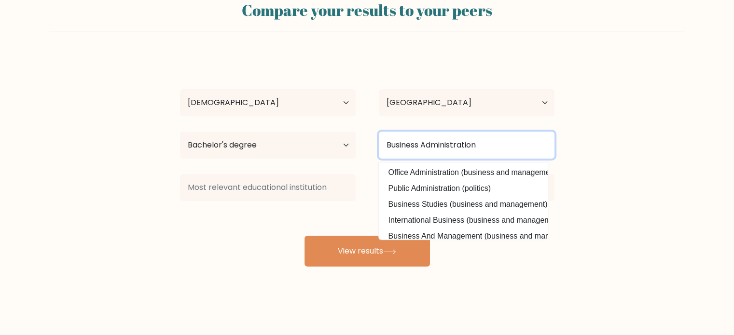
click at [534, 143] on input "Business Administration" at bounding box center [467, 145] width 176 height 27
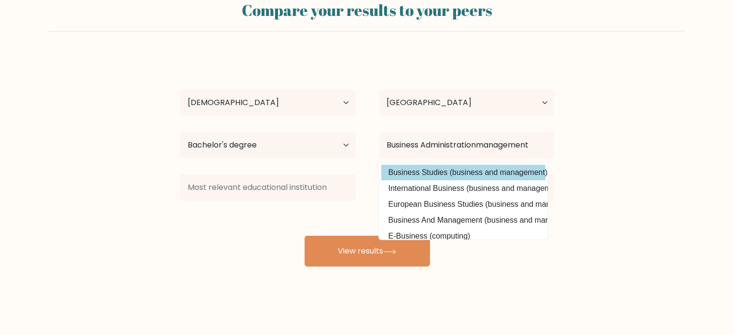
click at [489, 179] on option "Business Studies (business and management)" at bounding box center [463, 172] width 164 height 15
type input "Business Studies"
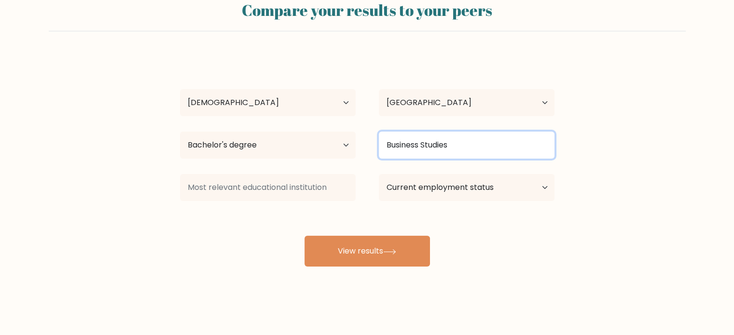
click at [474, 148] on input "Business Studies" at bounding box center [467, 145] width 176 height 27
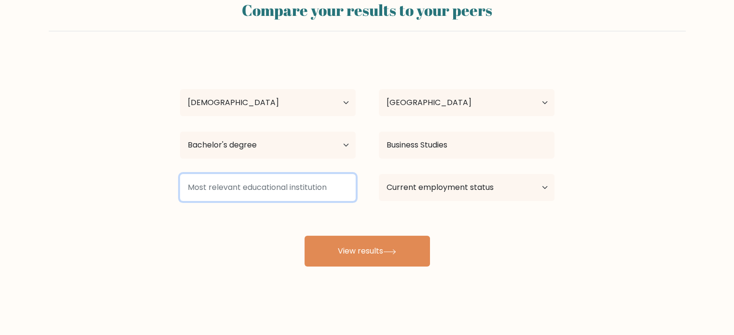
click at [300, 191] on input at bounding box center [268, 187] width 176 height 27
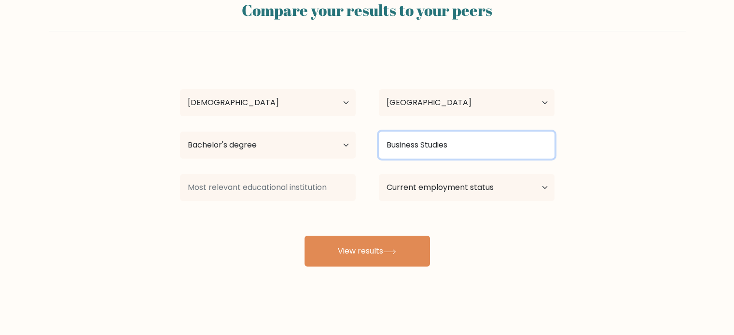
click at [446, 140] on input "Business Studies" at bounding box center [467, 145] width 176 height 27
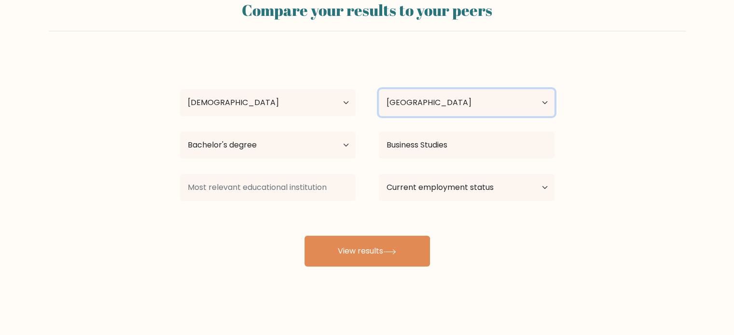
click at [461, 110] on select "Country Afghanistan Albania Algeria American Samoa Andorra Angola Anguilla Anta…" at bounding box center [467, 102] width 176 height 27
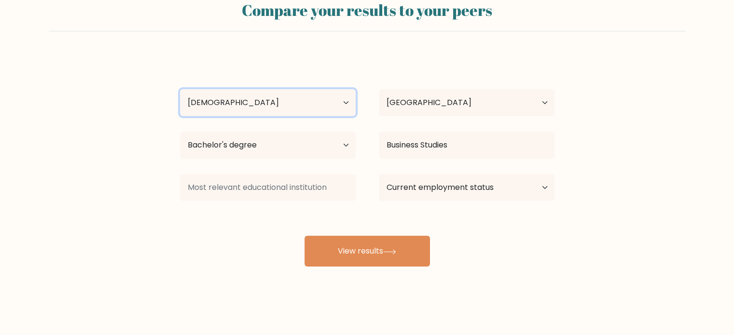
click at [300, 111] on select "Age Under 18 years old 18-24 years old 25-34 years old 35-44 years old 45-54 ye…" at bounding box center [268, 102] width 176 height 27
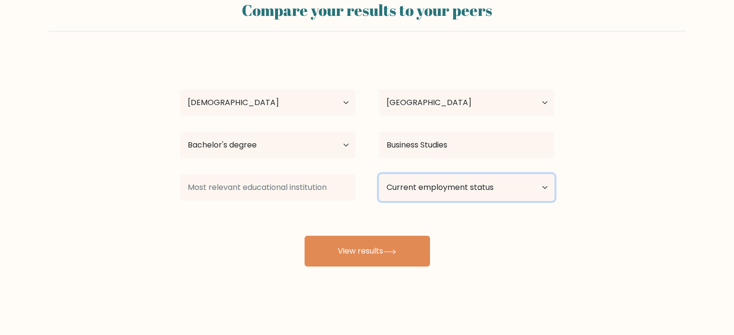
click at [426, 186] on select "Current employment status Employed Student Retired Other / prefer not to answer" at bounding box center [467, 187] width 176 height 27
select select "other"
click at [379, 174] on select "Current employment status Employed Student Retired Other / prefer not to answer" at bounding box center [467, 187] width 176 height 27
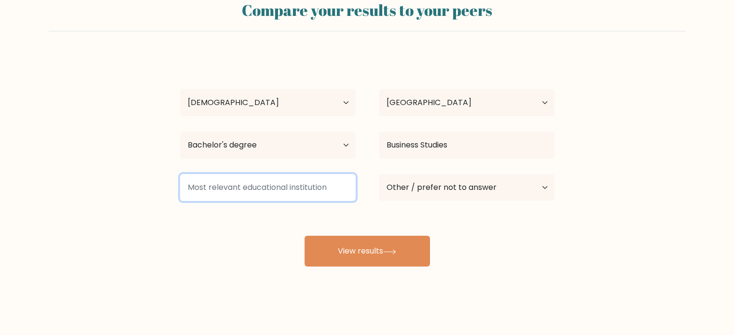
click at [268, 191] on input at bounding box center [268, 187] width 176 height 27
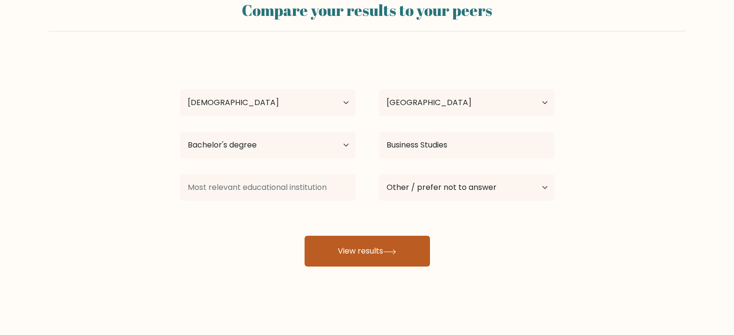
click at [341, 250] on button "View results" at bounding box center [367, 251] width 125 height 31
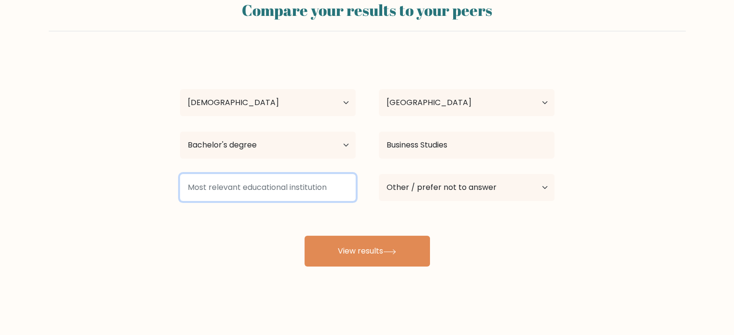
click at [270, 188] on input at bounding box center [268, 187] width 176 height 27
click at [333, 190] on input at bounding box center [268, 187] width 176 height 27
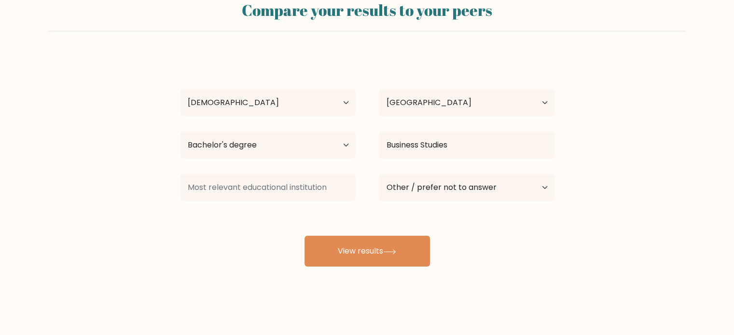
drag, startPoint x: 131, startPoint y: 92, endPoint x: 591, endPoint y: 243, distance: 484.6
click at [592, 243] on form "Compare your results to your peers ANCTHOONIY CYANNH ACYNITH Tolentino Age Unde…" at bounding box center [367, 130] width 734 height 274
drag, startPoint x: 585, startPoint y: 206, endPoint x: 126, endPoint y: 167, distance: 461.1
click at [121, 169] on form "Compare your results to your peers ANCTHOONIY CYANNH ACYNITH Tolentino Age Unde…" at bounding box center [367, 130] width 734 height 274
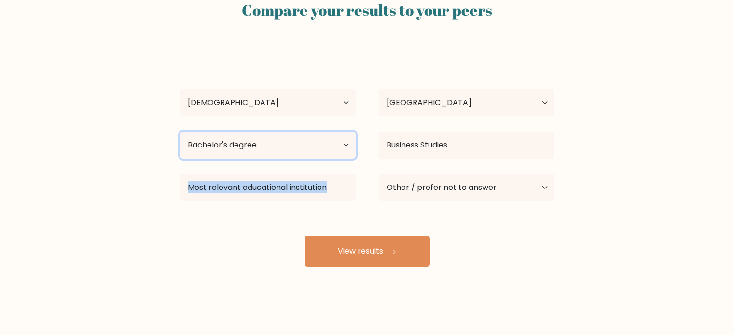
drag, startPoint x: 287, startPoint y: 148, endPoint x: 182, endPoint y: 146, distance: 104.8
click at [182, 146] on select "Highest education level No schooling Primary Lower Secondary Upper Secondary Oc…" at bounding box center [268, 145] width 176 height 27
click at [180, 132] on select "Highest education level No schooling Primary Lower Secondary Upper Secondary Oc…" at bounding box center [268, 145] width 176 height 27
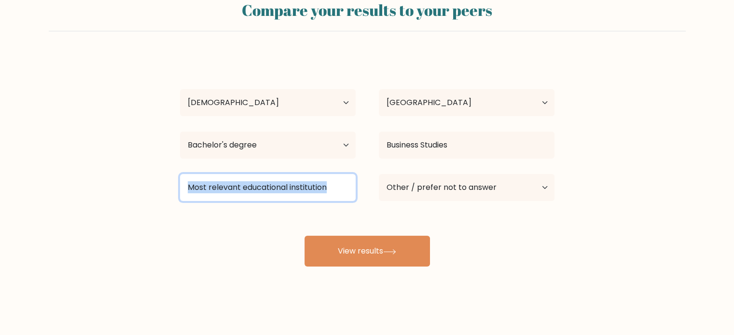
click at [267, 186] on input at bounding box center [268, 187] width 176 height 27
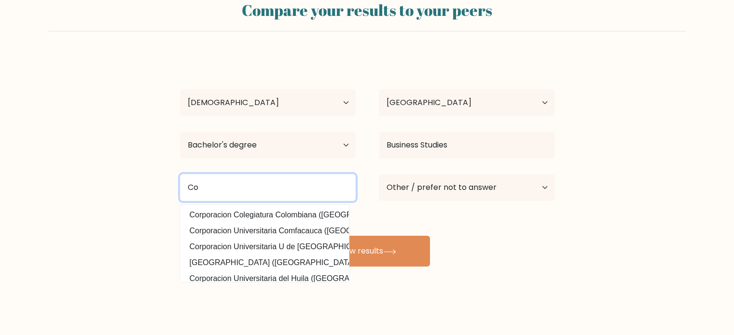
type input "C"
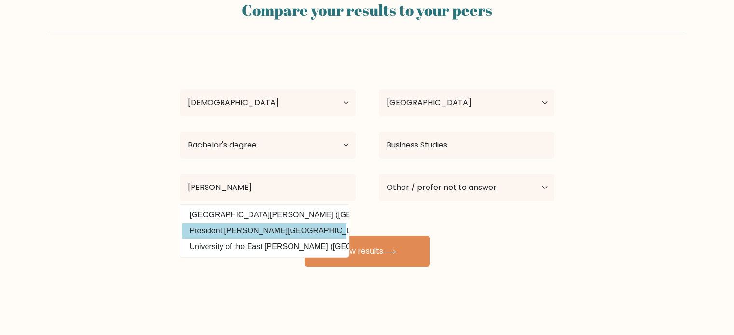
click at [211, 234] on option "President Ramon Magsaysay State University (Philippines)" at bounding box center [264, 230] width 164 height 15
type input "President Ramon Magsaysay State University"
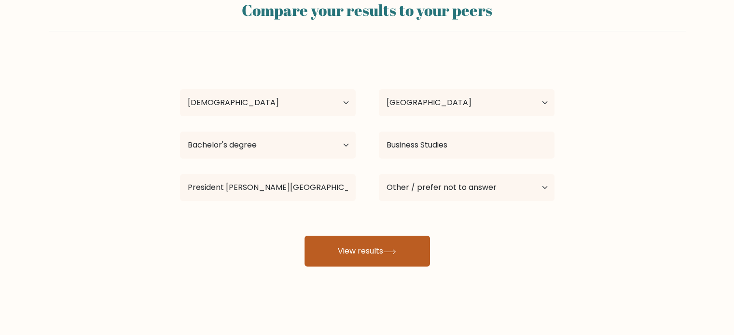
click at [390, 251] on icon at bounding box center [389, 252] width 13 height 5
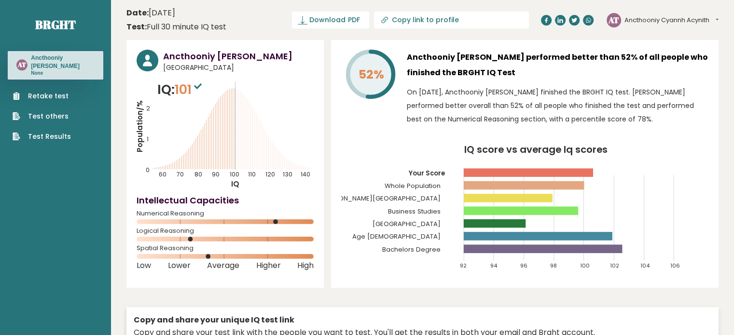
click at [710, 20] on button "Ancthooniy Cyannh Acynith" at bounding box center [672, 20] width 94 height 10
click at [360, 21] on span "Download PDF" at bounding box center [334, 20] width 50 height 10
click at [457, 25] on link "Copy link to profile" at bounding box center [451, 20] width 155 height 17
type input "https://brght.org/profile/ancthooniy-cyannh-acynith-tolentino/?utm_source=share…"
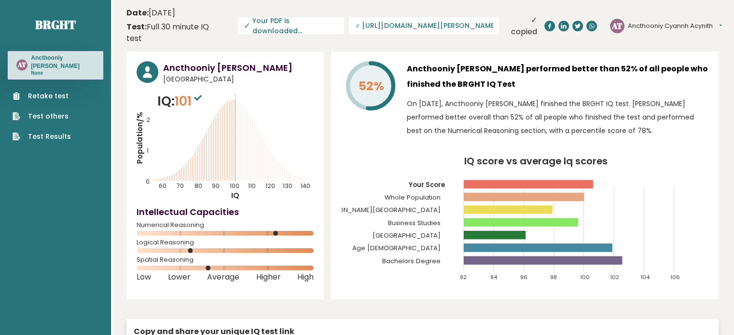
click at [655, 21] on button "Ancthooniy Cyannh Acynith" at bounding box center [675, 26] width 94 height 10
click at [656, 50] on link "Profile" at bounding box center [652, 55] width 49 height 14
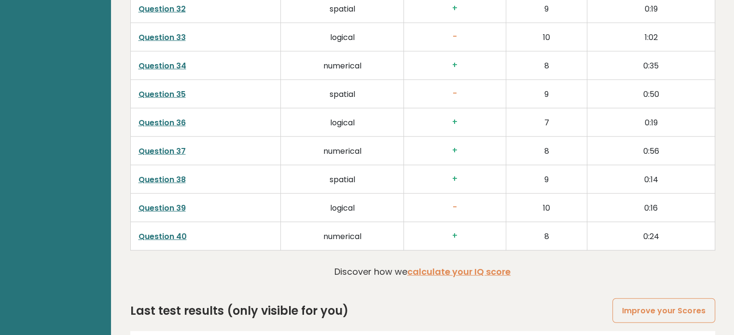
scroll to position [2554, 0]
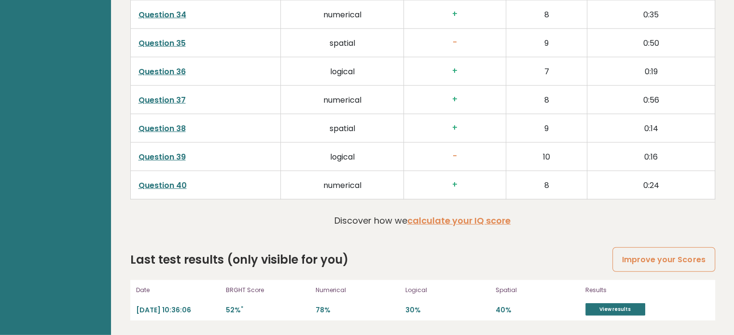
click at [180, 190] on link "Question 40" at bounding box center [163, 185] width 48 height 11
click at [176, 159] on link "Question 39" at bounding box center [162, 157] width 47 height 11
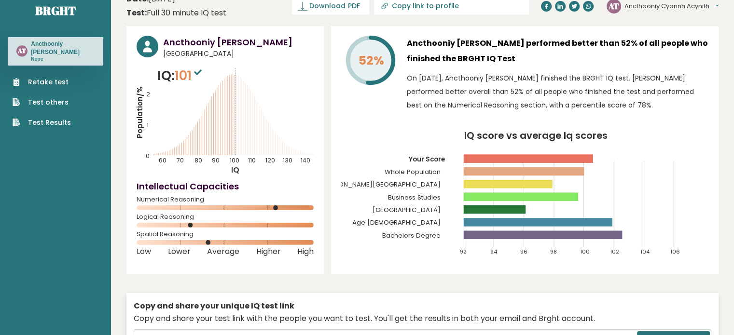
scroll to position [0, 0]
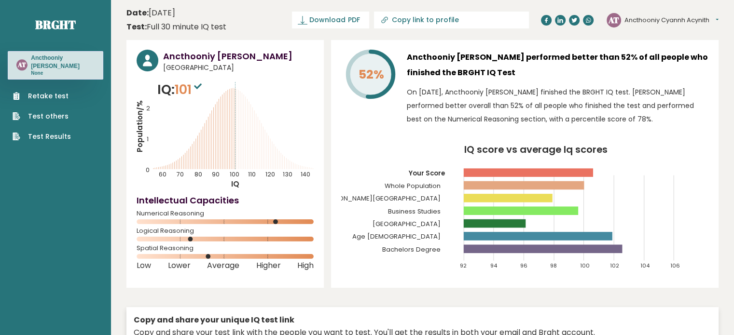
click at [66, 138] on link "Test Results" at bounding box center [42, 137] width 58 height 10
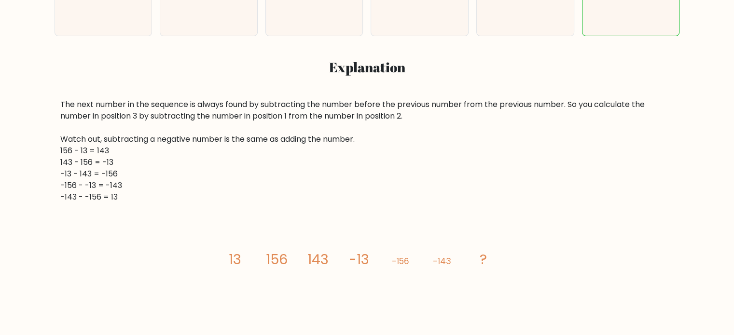
scroll to position [434, 0]
